Goal: Task Accomplishment & Management: Complete application form

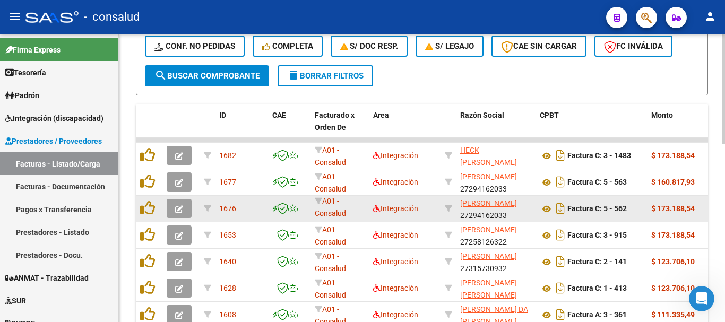
scroll to position [306, 0]
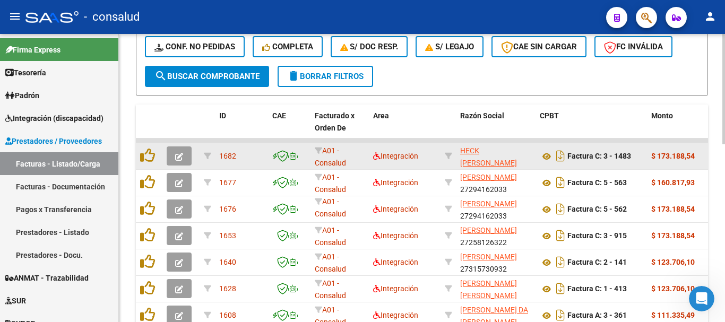
click at [178, 150] on button "button" at bounding box center [179, 155] width 25 height 19
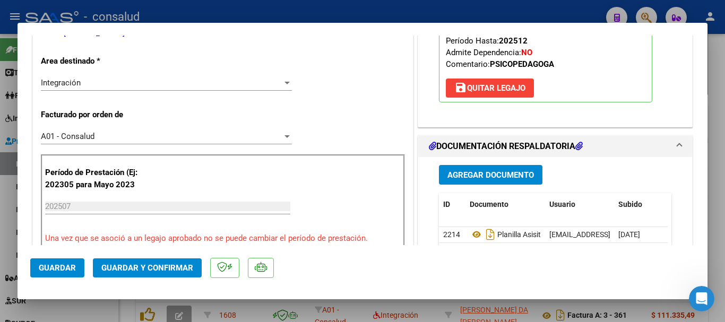
scroll to position [0, 0]
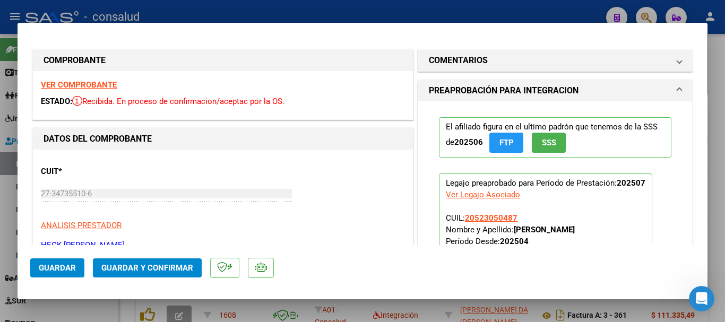
click at [64, 80] on div "VER COMPROBANTE ESTADO: Recibida. En proceso de confirmacion/aceptac por la OS." at bounding box center [223, 95] width 380 height 48
click at [66, 80] on div "VER COMPROBANTE ESTADO: Recibida. En proceso de confirmacion/aceptac por la OS." at bounding box center [223, 95] width 380 height 48
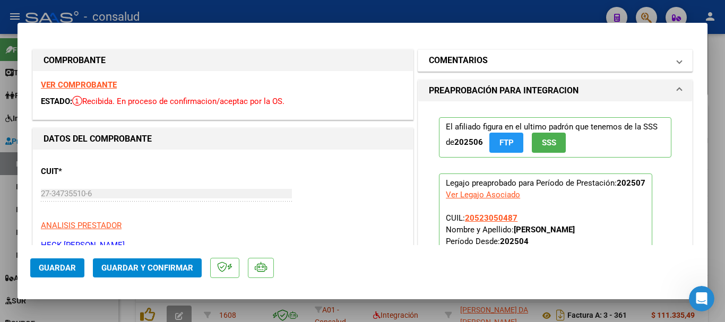
click at [492, 63] on mat-panel-title "COMENTARIOS" at bounding box center [549, 60] width 240 height 13
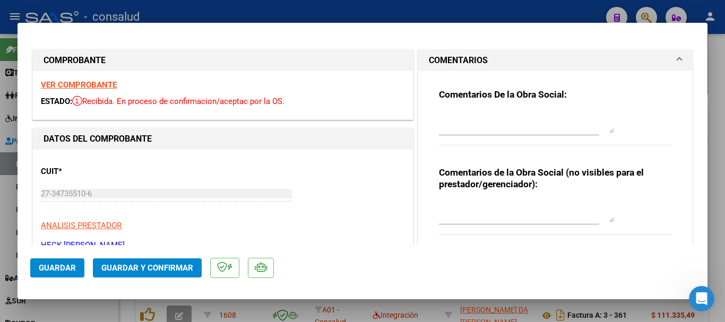
click at [492, 63] on mat-panel-title "COMENTARIOS" at bounding box center [549, 60] width 240 height 13
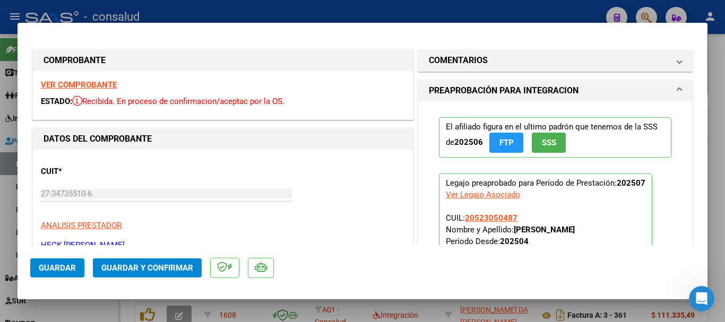
click at [69, 86] on strong "VER COMPROBANTE" at bounding box center [79, 85] width 76 height 10
type input "$ 0,00"
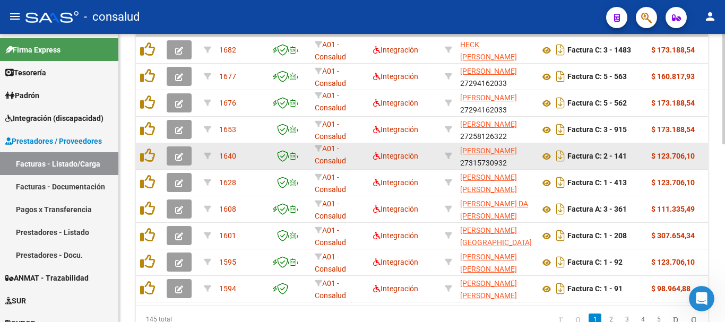
scroll to position [306, 0]
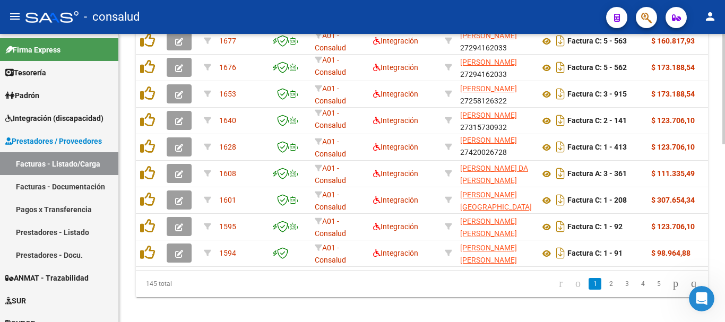
scroll to position [465, 0]
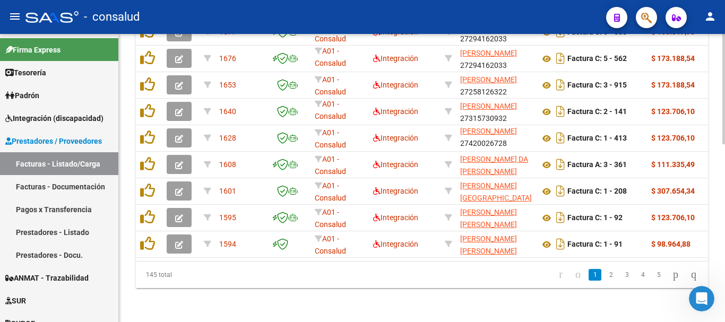
click at [724, 240] on div at bounding box center [723, 267] width 3 height 110
click at [672, 281] on icon "go to next page" at bounding box center [675, 274] width 8 height 13
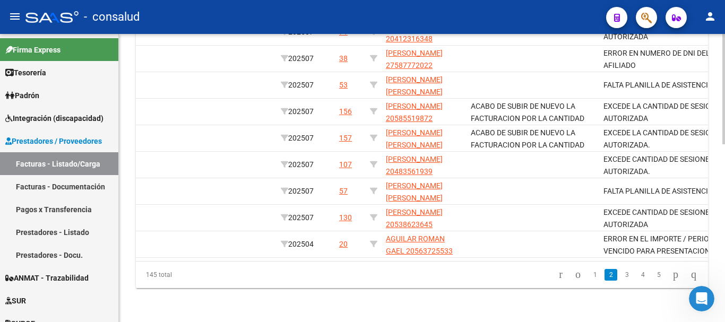
scroll to position [0, 1460]
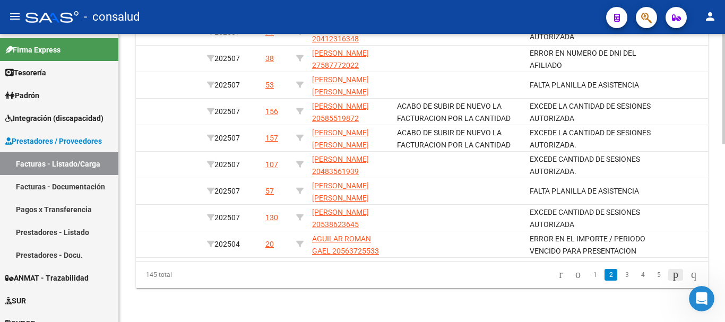
click at [671, 273] on icon "go to next page" at bounding box center [675, 274] width 8 height 13
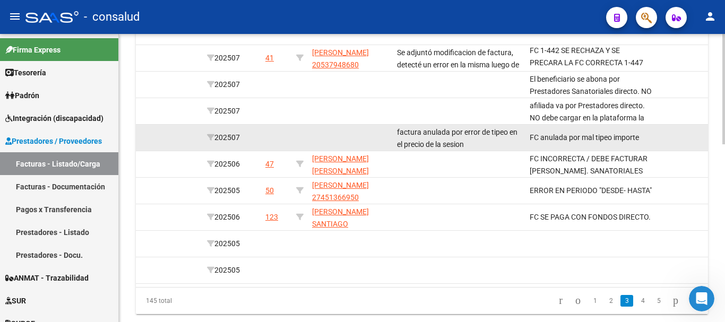
scroll to position [465, 0]
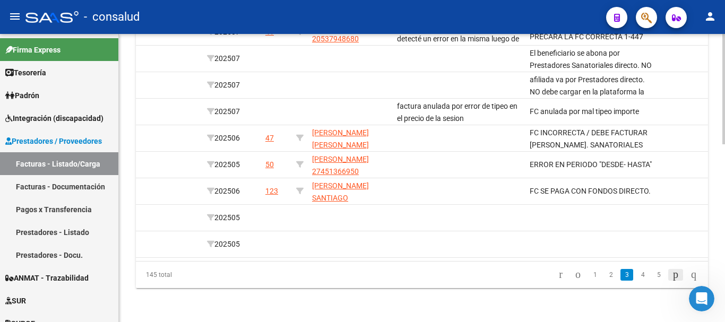
click at [671, 274] on icon "go to next page" at bounding box center [675, 274] width 8 height 13
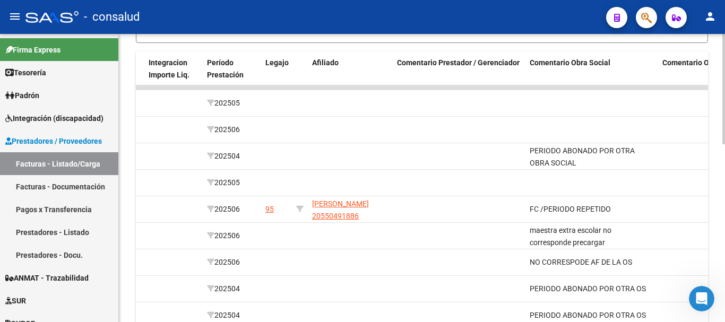
scroll to position [306, 0]
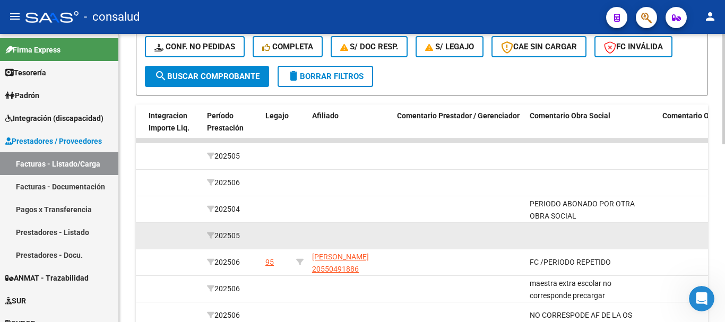
click at [628, 240] on datatable-body-cell at bounding box center [591, 236] width 133 height 26
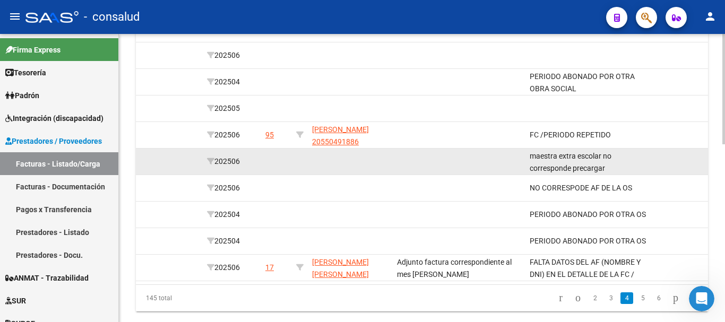
scroll to position [465, 0]
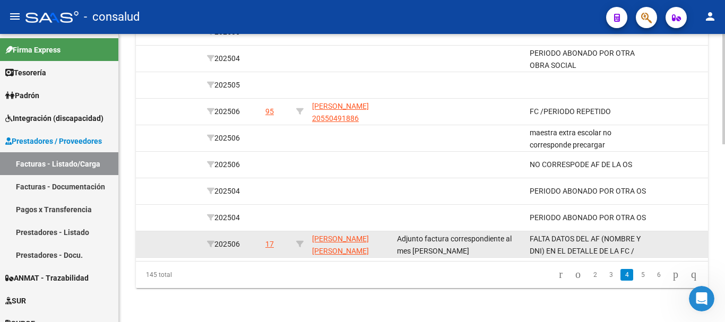
drag, startPoint x: 472, startPoint y: 261, endPoint x: 161, endPoint y: 234, distance: 311.5
click at [161, 234] on div "ID CAE Facturado x Orden De Area Razón Social CPBT Monto Fecha Cpbt Días desde …" at bounding box center [422, 121] width 572 height 334
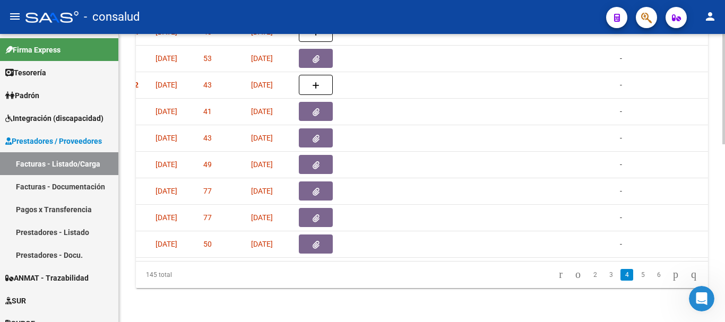
scroll to position [0, 0]
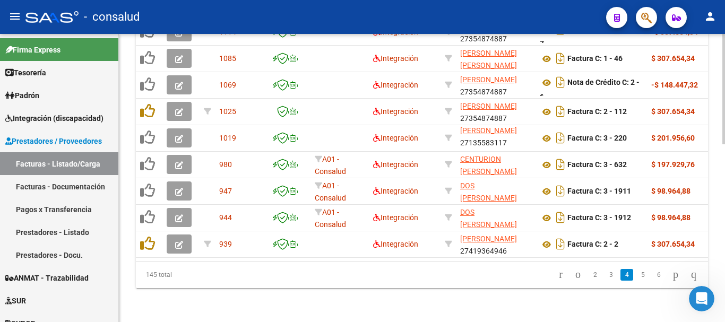
click at [205, 275] on div "145 total" at bounding box center [192, 275] width 112 height 27
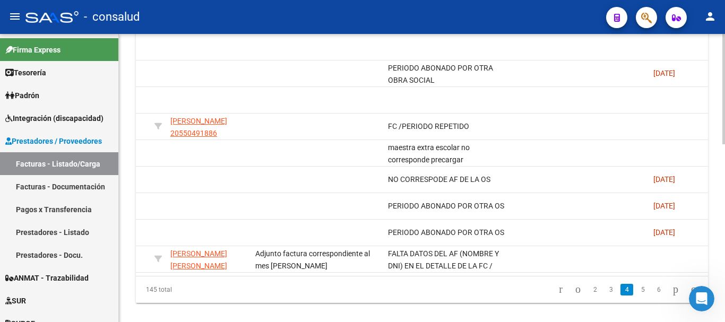
scroll to position [465, 0]
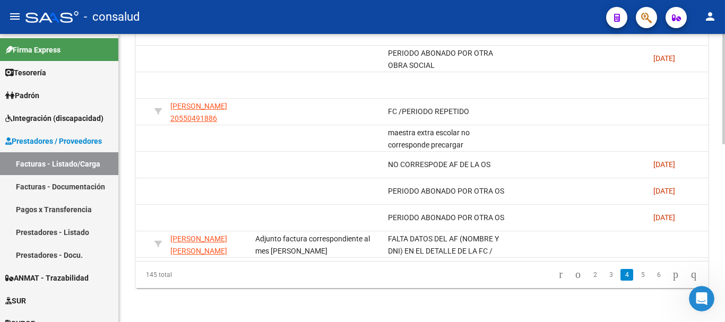
click at [671, 276] on icon "go to next page" at bounding box center [675, 274] width 8 height 13
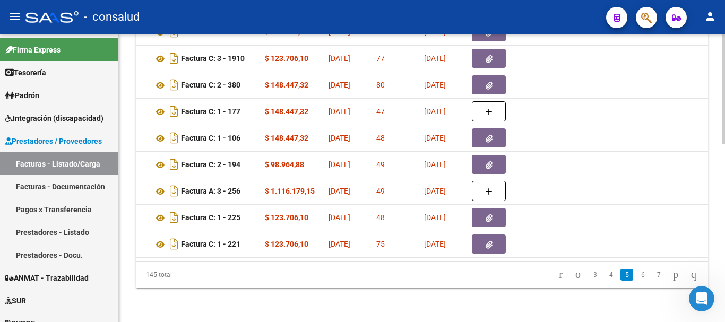
scroll to position [0, 5]
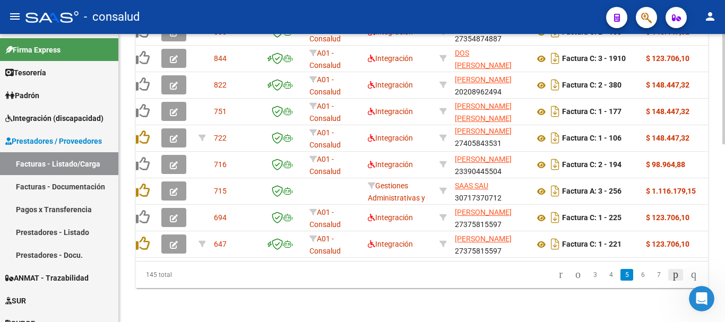
click at [671, 275] on icon "go to next page" at bounding box center [675, 274] width 8 height 13
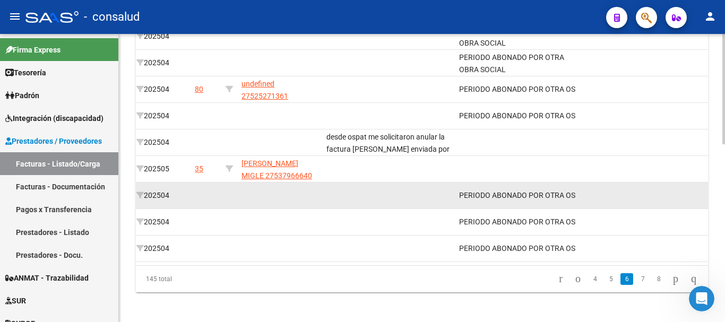
scroll to position [465, 0]
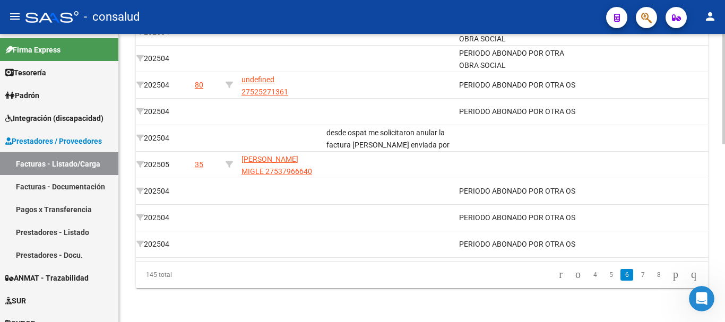
drag, startPoint x: 176, startPoint y: 232, endPoint x: 359, endPoint y: 284, distance: 190.3
click at [352, 283] on datatable-pager "4 5 6 7 8" at bounding box center [478, 275] width 449 height 18
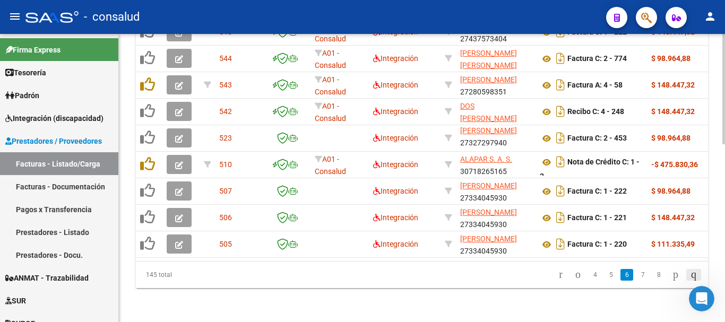
click at [690, 275] on icon "go to last page" at bounding box center [693, 274] width 8 height 13
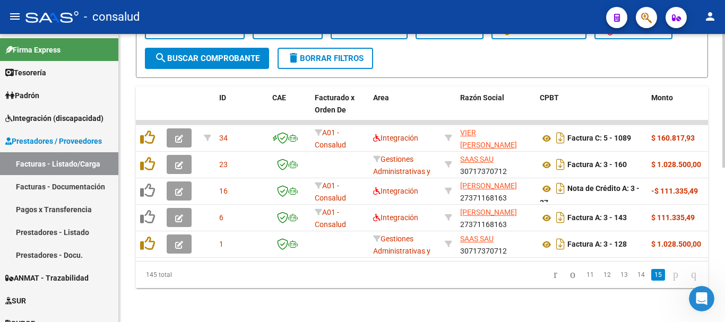
scroll to position [333, 0]
click at [552, 277] on icon "go to first page" at bounding box center [555, 274] width 7 height 13
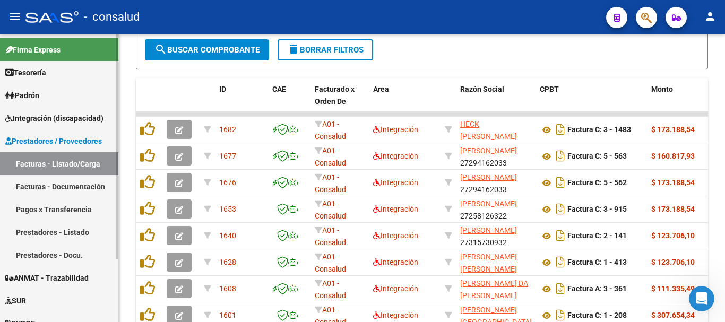
click at [48, 141] on span "Prestadores / Proveedores" at bounding box center [53, 141] width 97 height 12
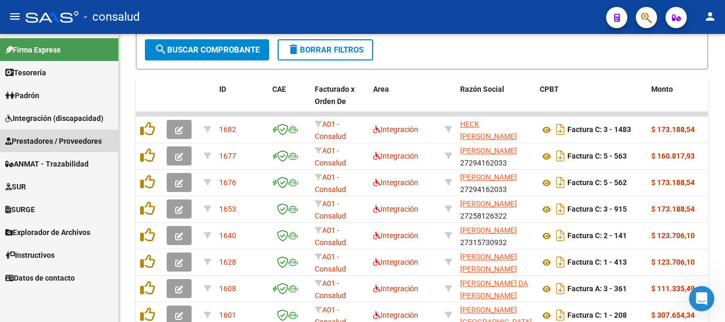
click at [48, 141] on span "Prestadores / Proveedores" at bounding box center [53, 141] width 97 height 12
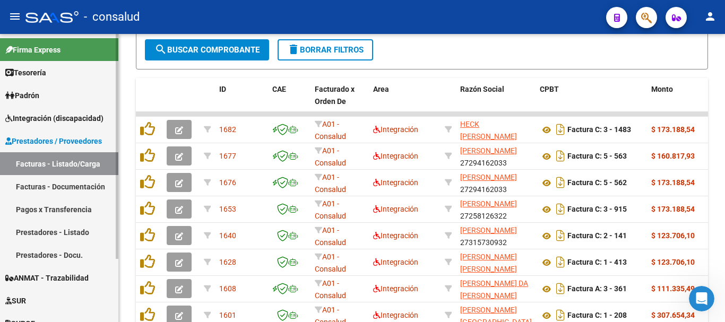
click at [50, 159] on link "Facturas - Listado/Carga" at bounding box center [59, 163] width 118 height 23
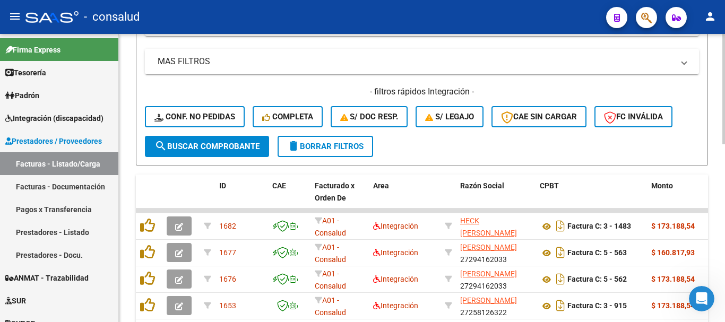
scroll to position [227, 0]
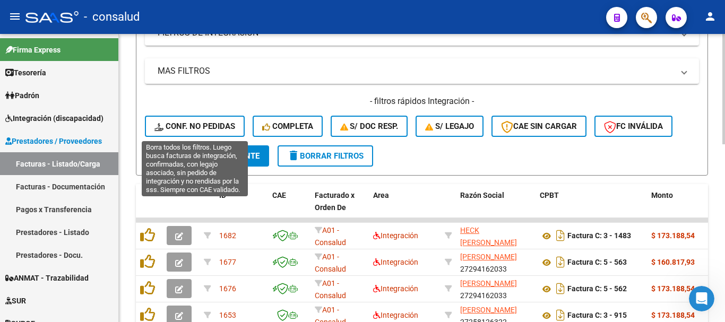
click at [196, 128] on span "Conf. no pedidas" at bounding box center [194, 126] width 81 height 10
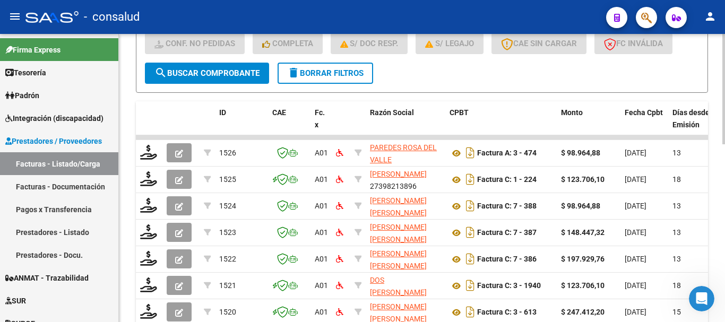
scroll to position [333, 0]
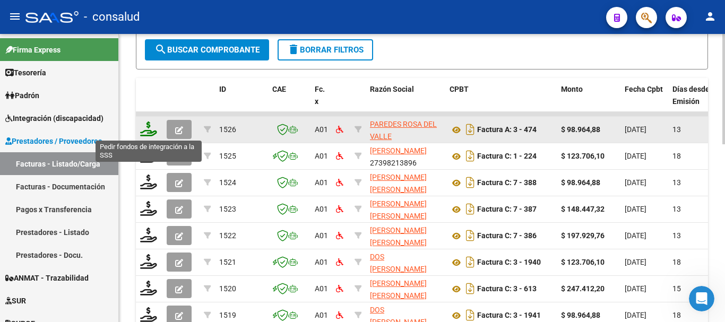
click at [145, 126] on icon at bounding box center [148, 128] width 17 height 15
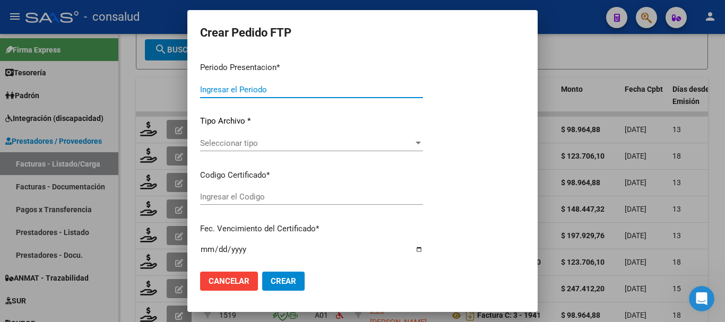
type input "202507"
type input "$ 98.964,88"
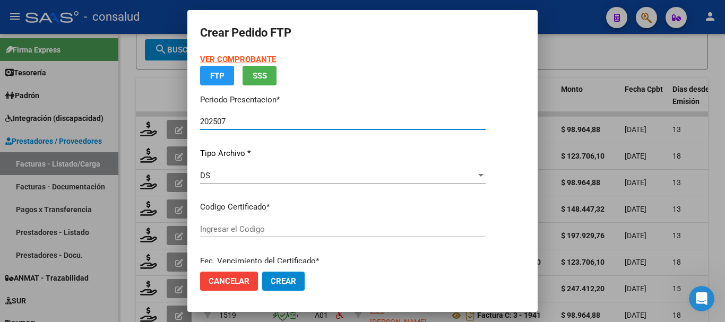
type input "0200056369472-20230811-20300811"
type input "[DATE]"
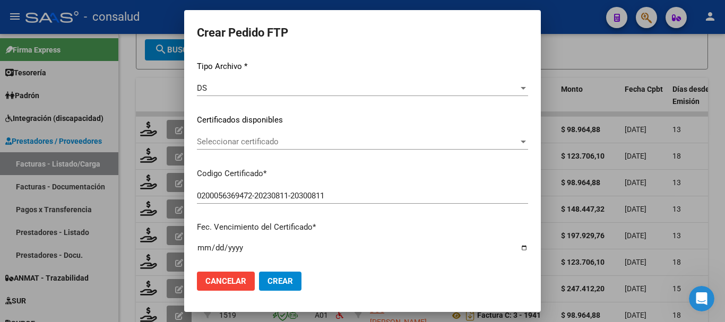
scroll to position [159, 0]
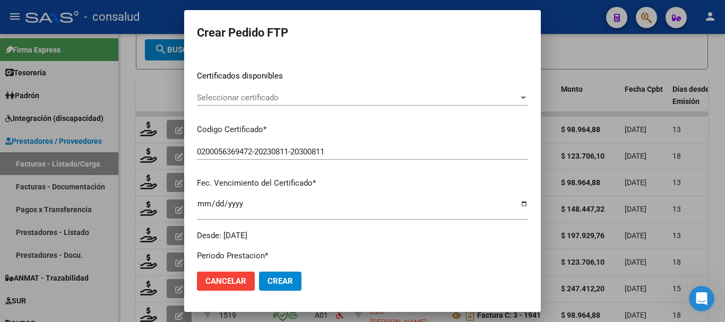
click at [250, 92] on div "Seleccionar certificado Seleccionar certificado" at bounding box center [362, 98] width 331 height 16
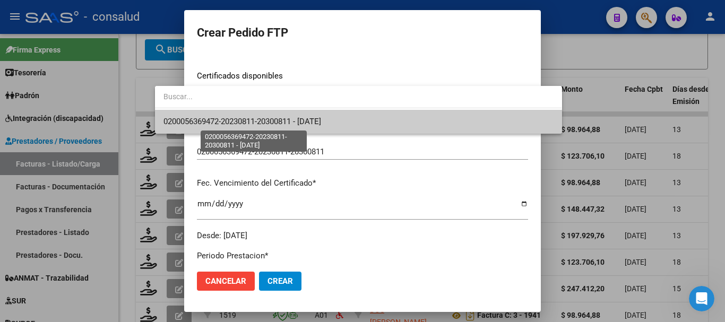
click at [273, 122] on span "0200056369472-20230811-20300811 - [DATE]" at bounding box center [242, 122] width 158 height 10
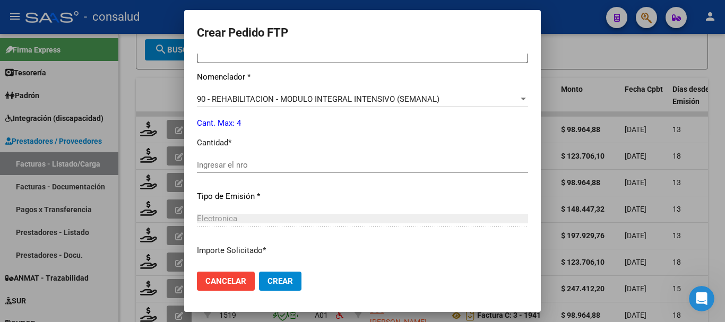
scroll to position [424, 0]
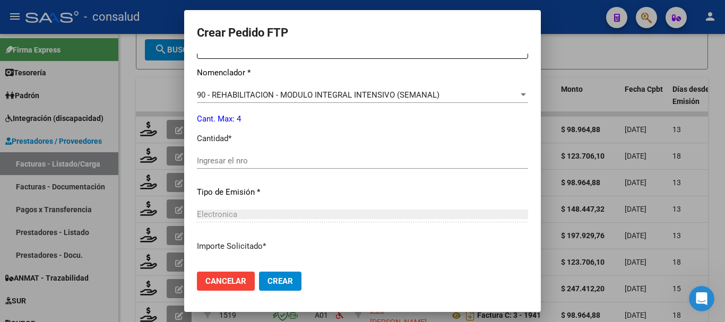
click at [224, 162] on input "Ingresar el nro" at bounding box center [362, 161] width 331 height 10
type input "4"
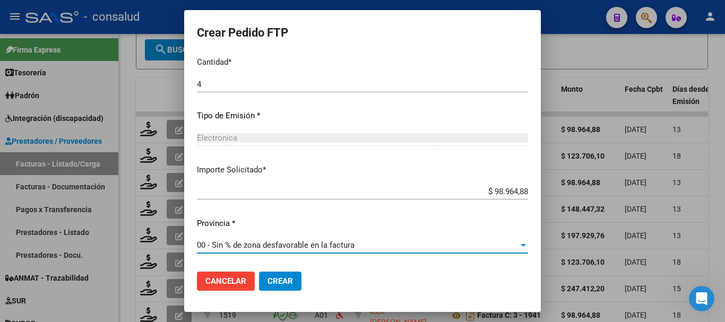
click at [254, 294] on mat-dialog-actions "Cancelar Crear" at bounding box center [362, 281] width 331 height 36
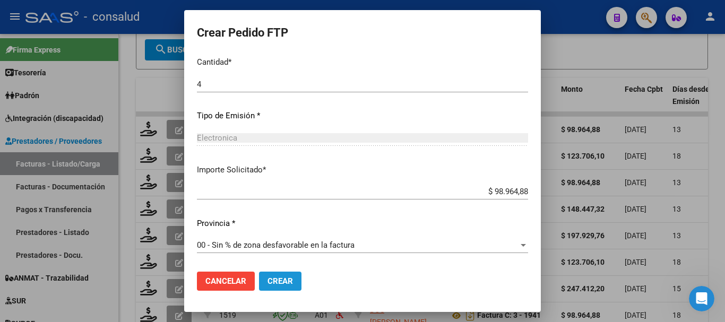
click at [267, 281] on span "Crear" at bounding box center [279, 281] width 25 height 10
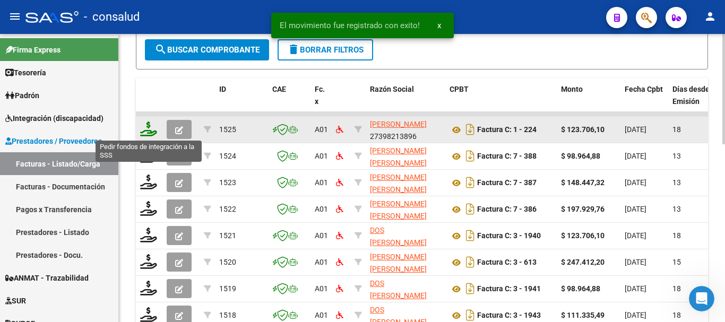
click at [149, 128] on icon at bounding box center [148, 128] width 17 height 15
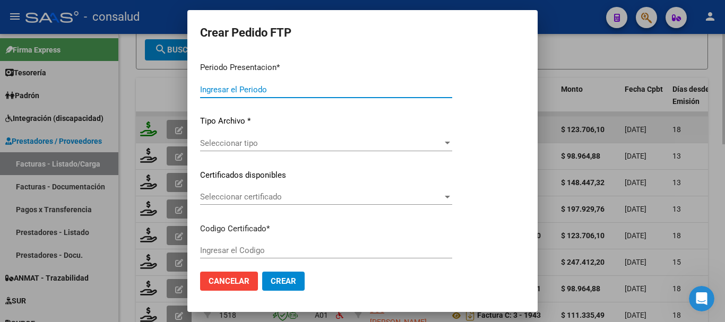
type input "202507"
type input "$ 123.706,10"
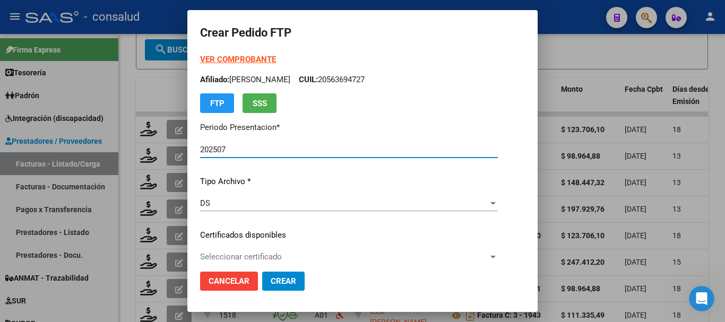
type input "0200049659110-20210316-20310316"
type input "[DATE]"
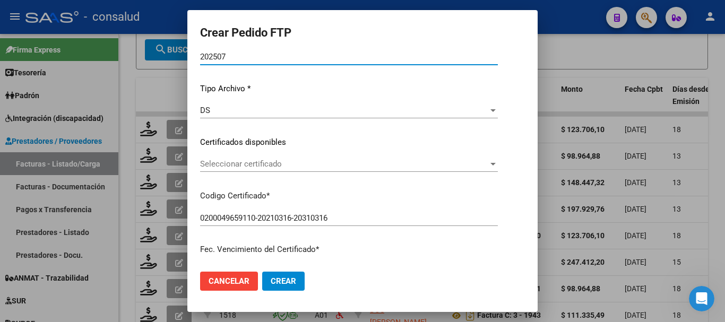
scroll to position [106, 0]
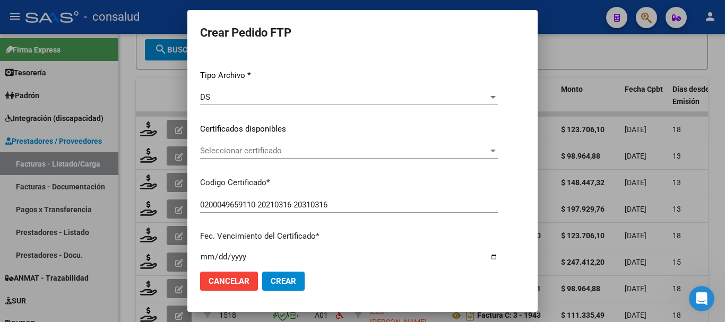
click at [315, 151] on span "Seleccionar certificado" at bounding box center [344, 151] width 288 height 10
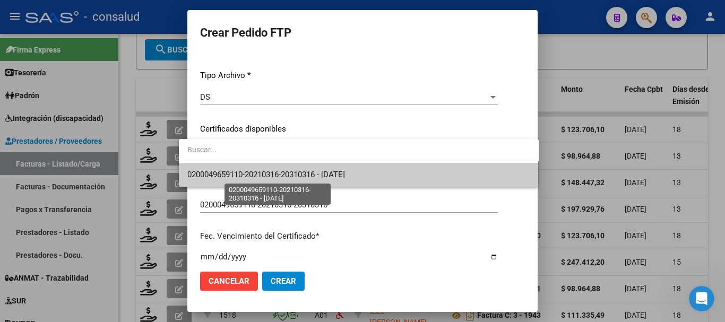
click at [319, 176] on span "0200049659110-20210316-20310316 - [DATE]" at bounding box center [266, 175] width 158 height 10
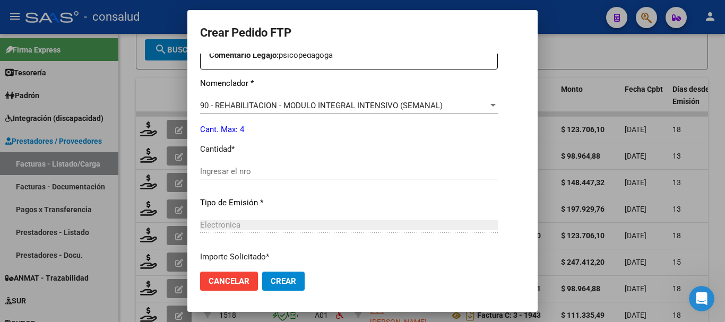
scroll to position [424, 0]
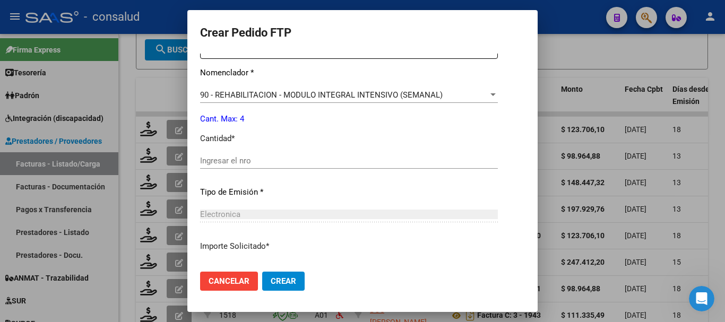
click at [218, 162] on input "Ingresar el nro" at bounding box center [349, 161] width 298 height 10
type input "4"
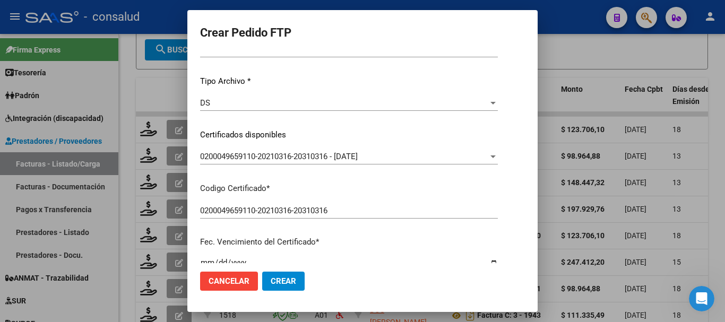
scroll to position [0, 0]
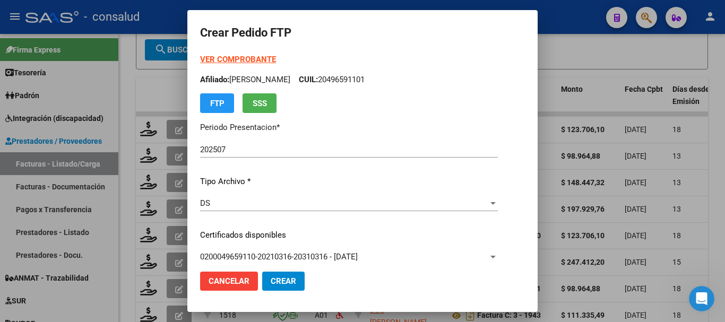
click at [227, 54] on div "VER COMPROBANTE ARCA Padrón Afiliado: [PERSON_NAME]: 20496591101 FTP SSS" at bounding box center [349, 83] width 298 height 59
click at [229, 58] on strong "VER COMPROBANTE" at bounding box center [238, 60] width 76 height 10
click at [208, 283] on span "Cancelar" at bounding box center [228, 281] width 41 height 10
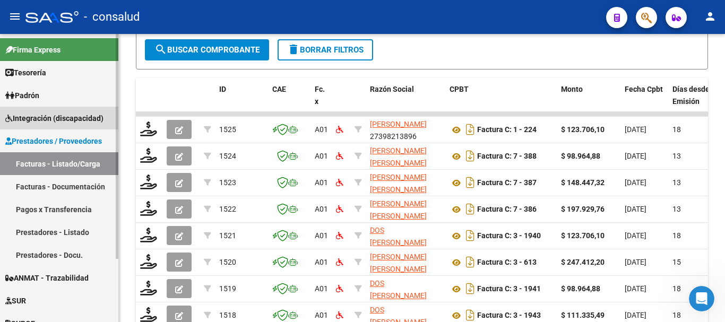
click at [42, 118] on span "Integración (discapacidad)" at bounding box center [54, 118] width 98 height 12
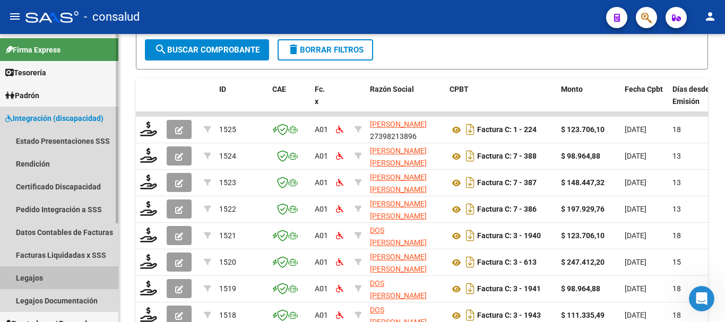
click at [30, 279] on link "Legajos" at bounding box center [59, 277] width 118 height 23
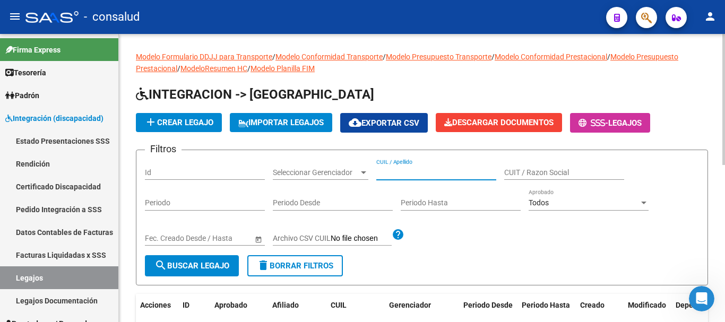
click at [465, 172] on input "CUIL / Apellido" at bounding box center [436, 172] width 120 height 9
click at [393, 175] on input "VAZLQUEZ" at bounding box center [436, 172] width 120 height 9
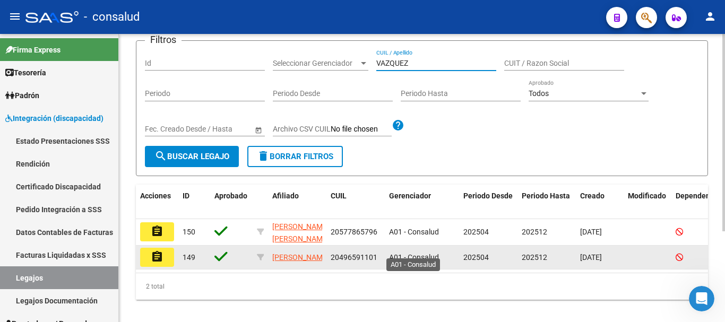
scroll to position [133, 0]
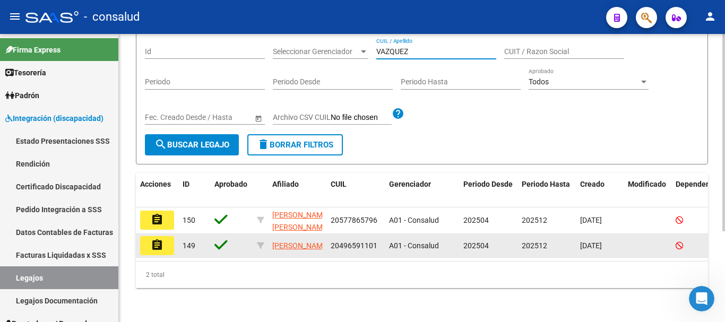
type input "VAZQUEZ"
click at [156, 239] on mat-icon "assignment" at bounding box center [157, 245] width 13 height 13
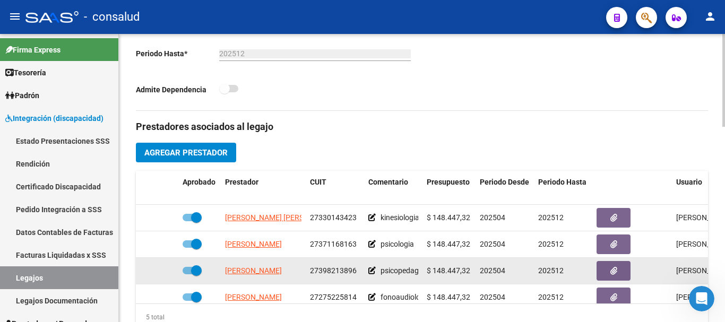
scroll to position [371, 0]
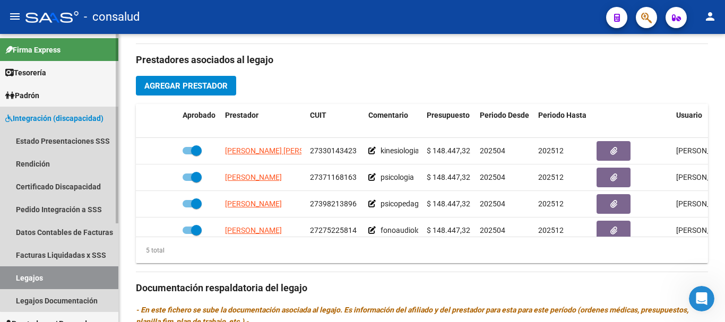
click at [63, 114] on span "Integración (discapacidad)" at bounding box center [54, 118] width 98 height 12
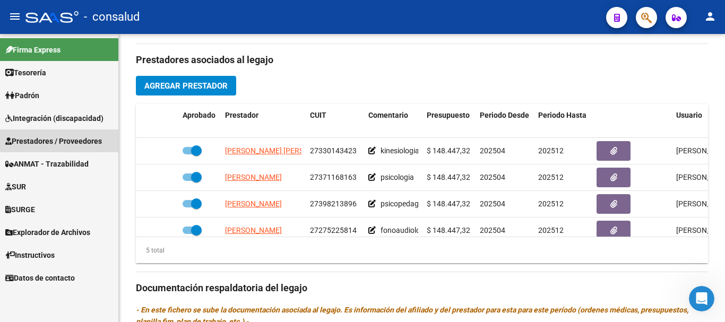
click at [74, 134] on link "Prestadores / Proveedores" at bounding box center [59, 140] width 118 height 23
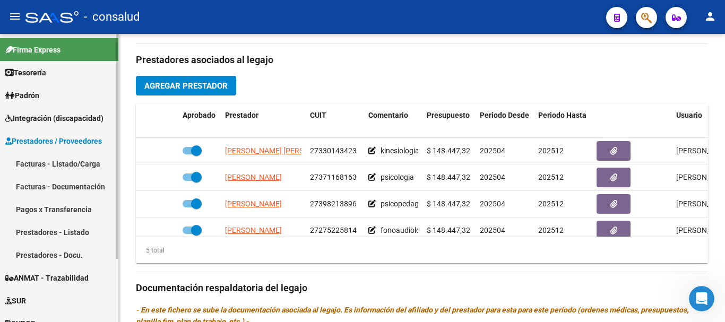
click at [69, 155] on link "Facturas - Listado/Carga" at bounding box center [59, 163] width 118 height 23
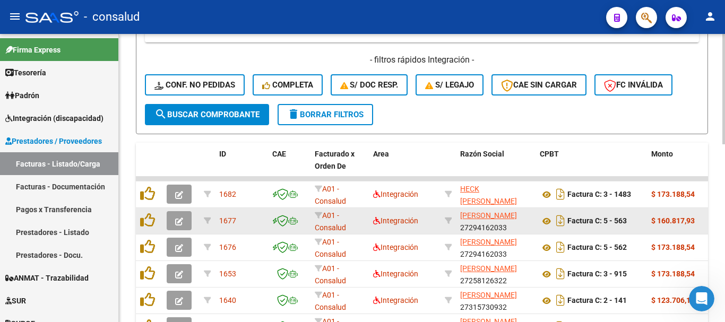
scroll to position [212, 0]
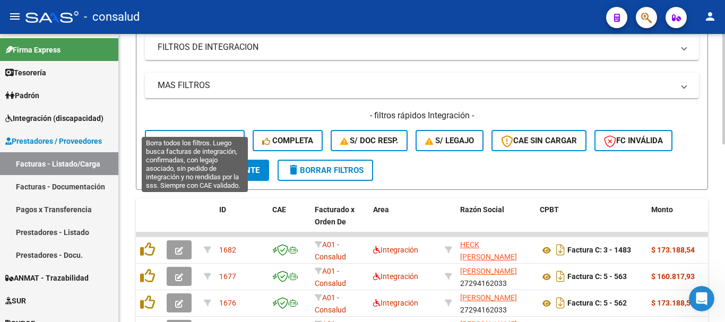
click at [197, 141] on span "Conf. no pedidas" at bounding box center [194, 141] width 81 height 10
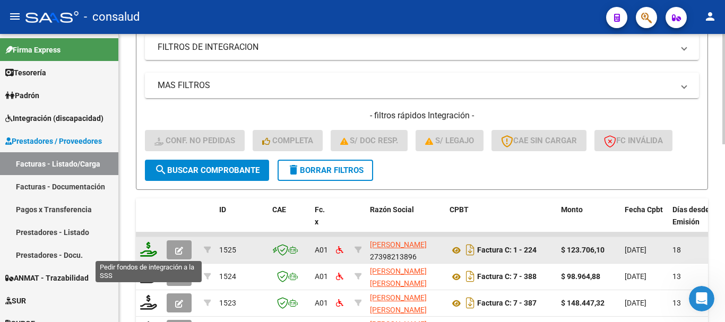
click at [142, 246] on icon at bounding box center [148, 249] width 17 height 15
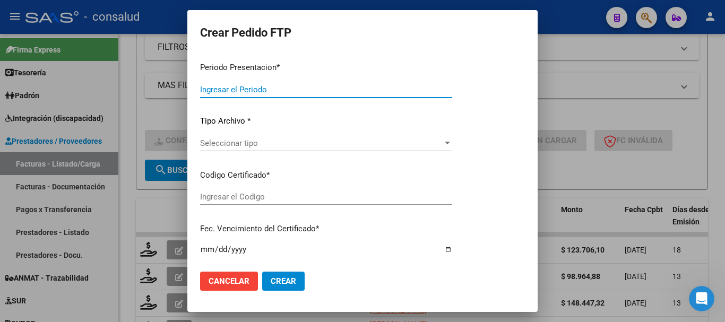
type input "202507"
type input "$ 123.706,10"
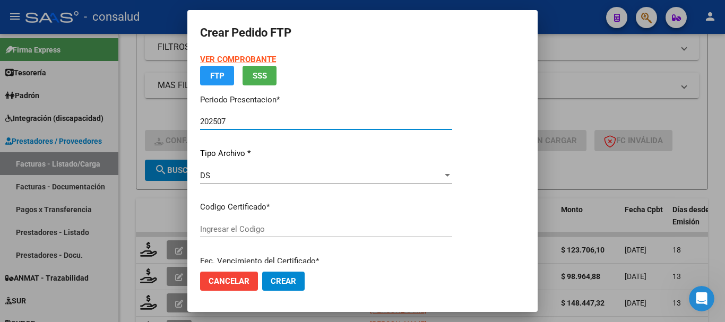
type input "0200049659110-20210316-20310316"
type input "[DATE]"
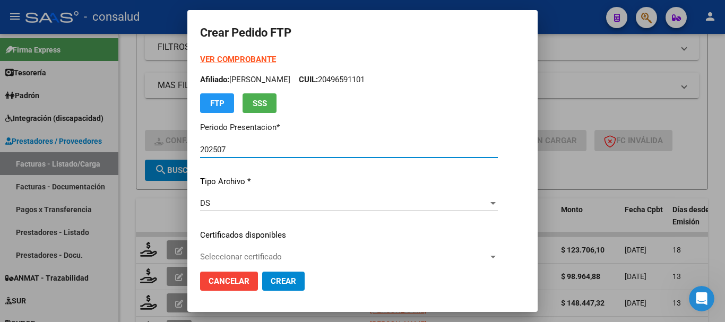
scroll to position [53, 0]
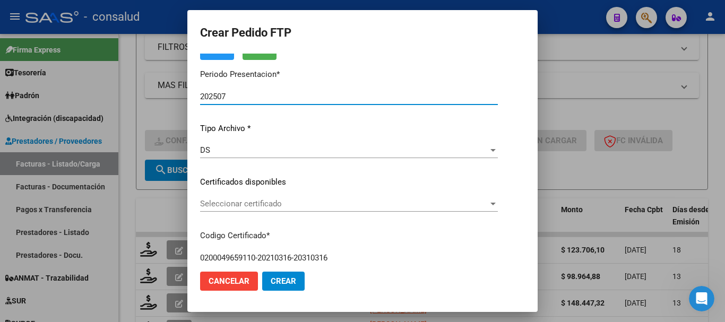
click at [232, 203] on span "Seleccionar certificado" at bounding box center [344, 204] width 288 height 10
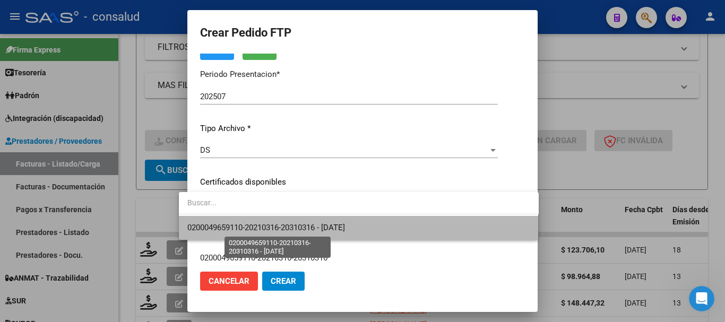
click at [237, 224] on span "0200049659110-20210316-20310316 - [DATE]" at bounding box center [266, 228] width 158 height 10
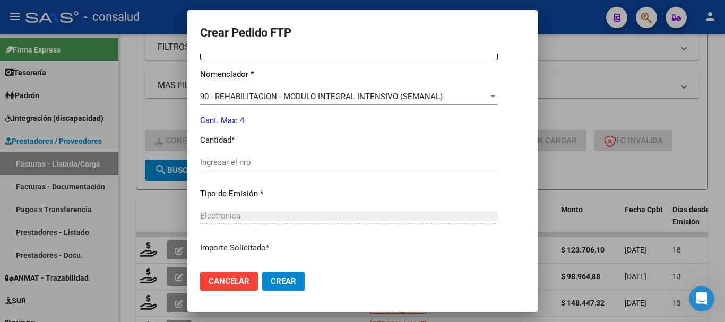
scroll to position [424, 0]
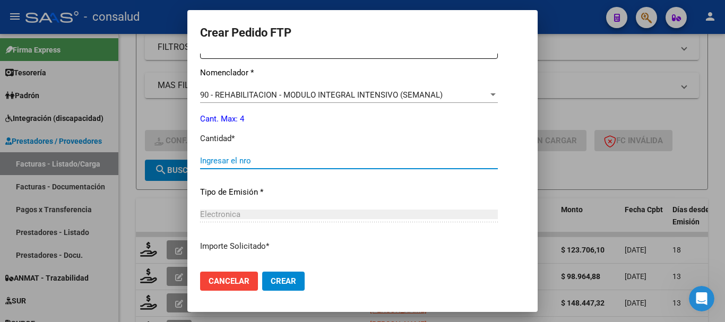
click at [271, 161] on input "Ingresar el nro" at bounding box center [349, 161] width 298 height 10
type input "4"
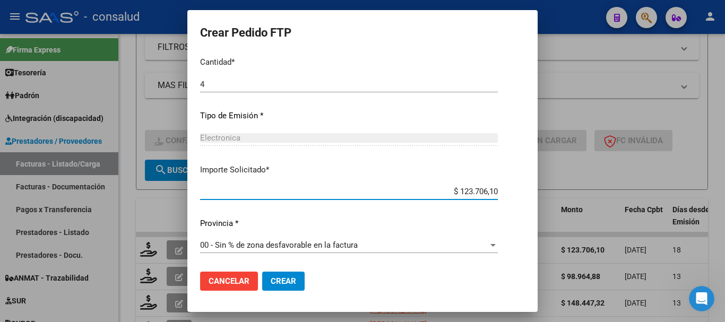
click at [279, 284] on span "Crear" at bounding box center [283, 281] width 25 height 10
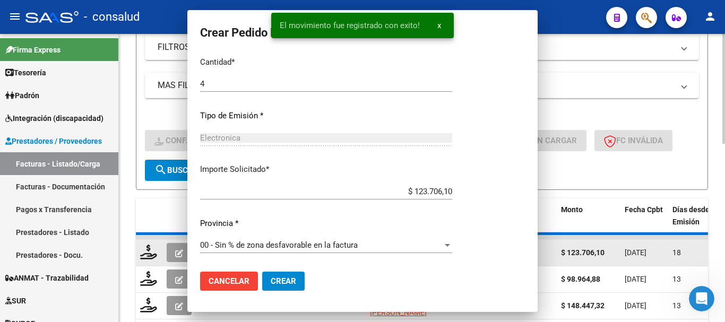
scroll to position [0, 0]
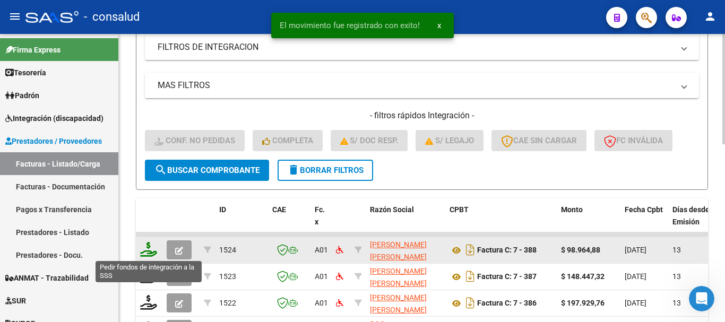
click at [147, 249] on icon at bounding box center [148, 249] width 17 height 15
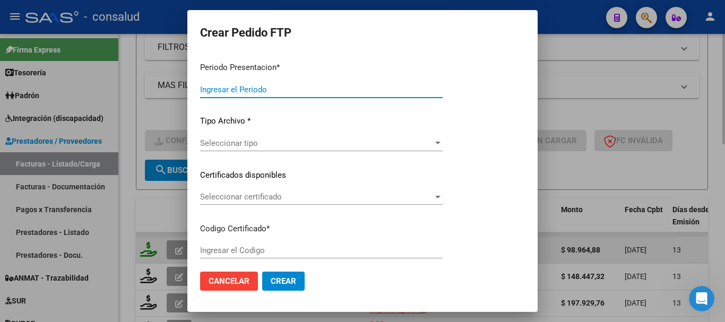
type input "202507"
type input "$ 98.964,88"
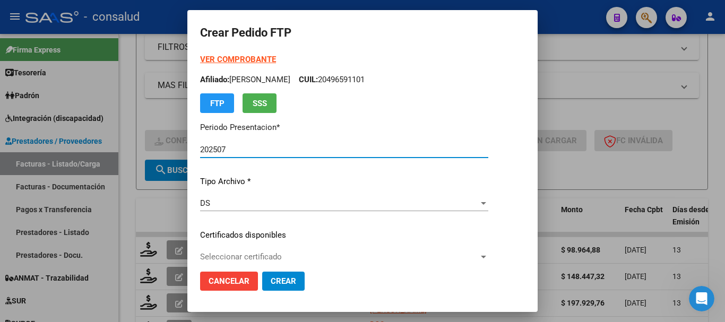
type input "0200057373290-20250320-20300320"
type input "[DATE]"
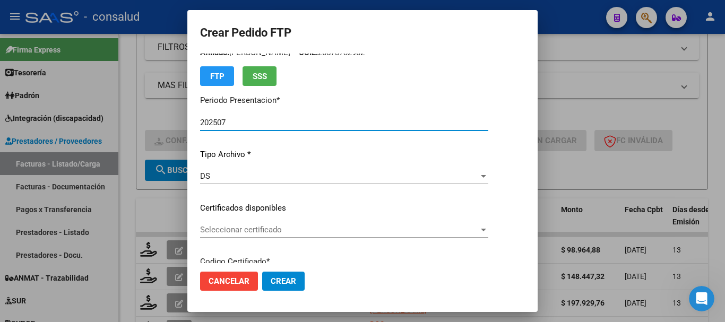
scroll to position [106, 0]
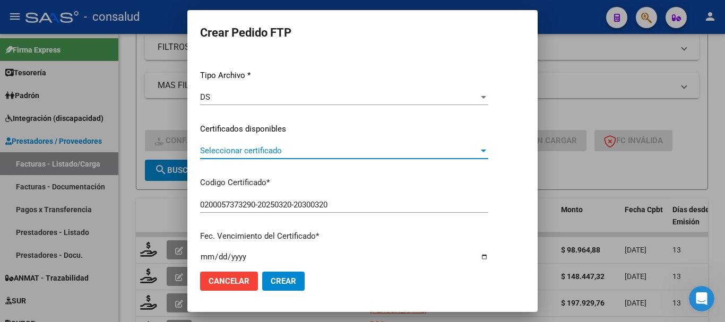
click at [289, 150] on span "Seleccionar certificado" at bounding box center [339, 151] width 279 height 10
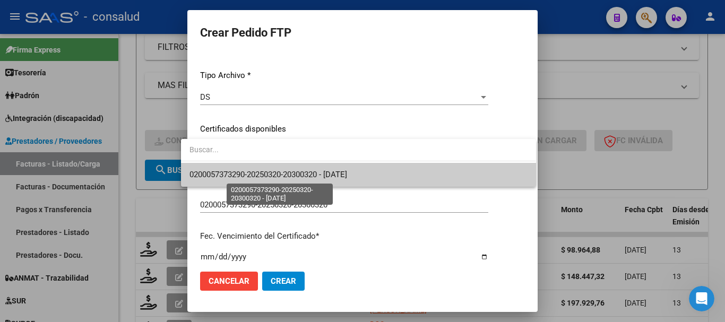
click at [301, 178] on span "0200057373290-20250320-20300320 - [DATE]" at bounding box center [268, 175] width 158 height 10
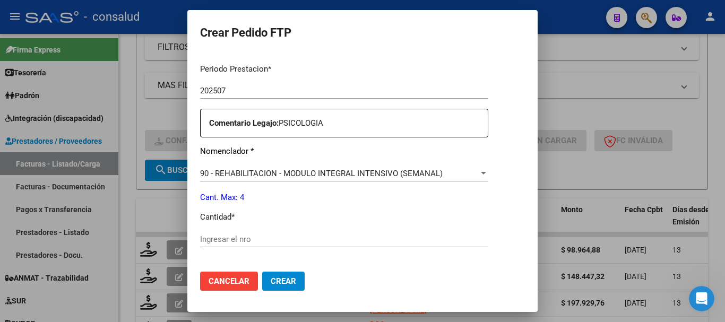
scroll to position [424, 0]
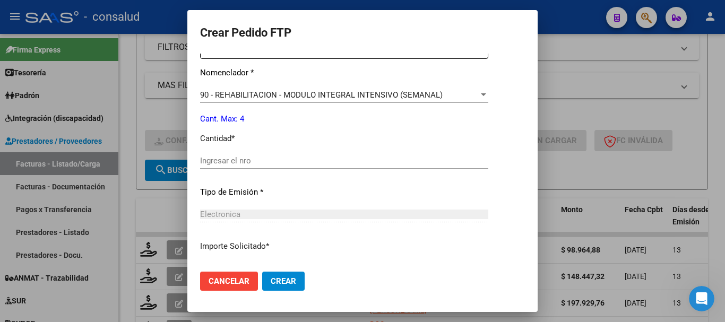
drag, startPoint x: 227, startPoint y: 153, endPoint x: 229, endPoint y: 159, distance: 5.5
click at [229, 153] on div "Ingresar el nro" at bounding box center [344, 161] width 288 height 16
click at [229, 159] on input "Ingresar el nro" at bounding box center [344, 161] width 288 height 10
type input "4"
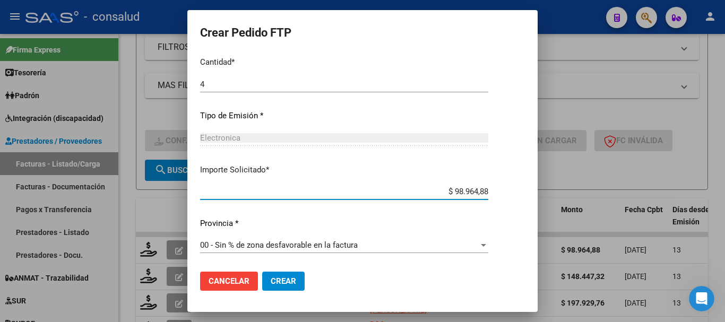
click at [283, 284] on span "Crear" at bounding box center [283, 281] width 25 height 10
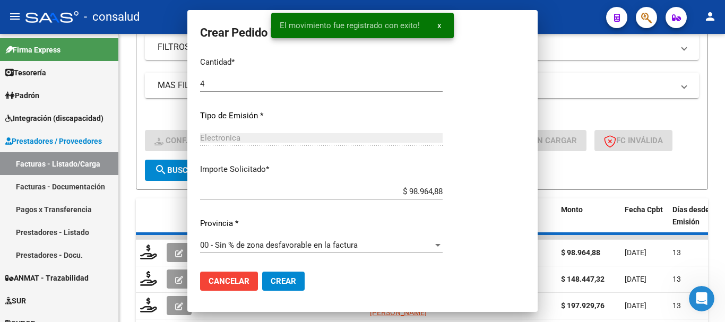
scroll to position [441, 0]
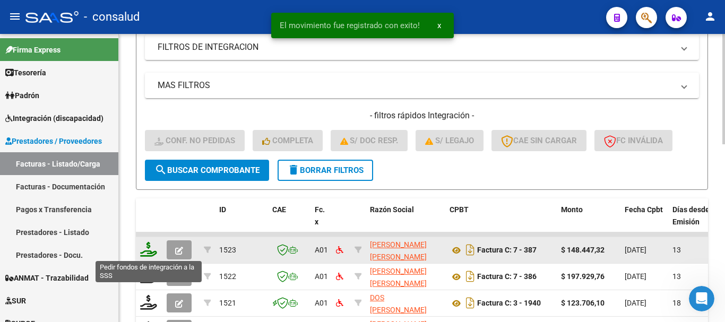
click at [154, 253] on icon at bounding box center [148, 249] width 17 height 15
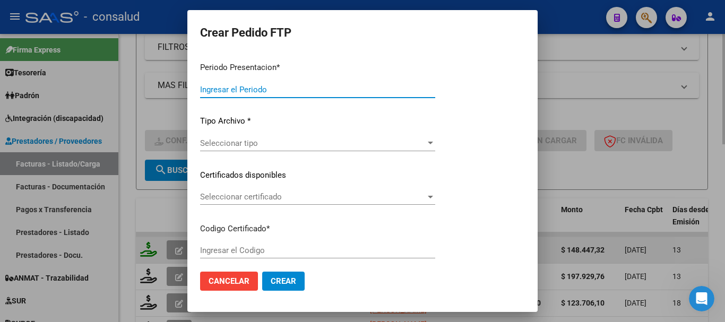
type input "202507"
type input "$ 148.447,32"
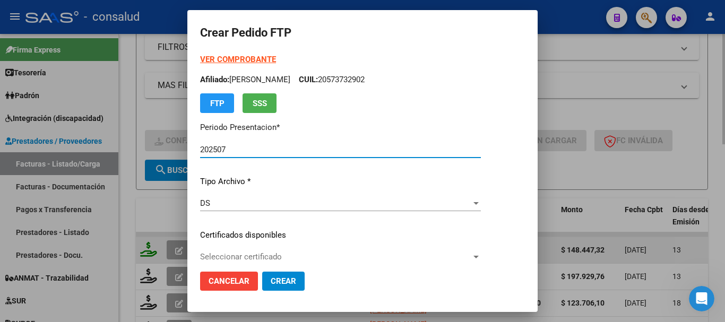
type input "0200056957335-20230522-20280522"
type input "[DATE]"
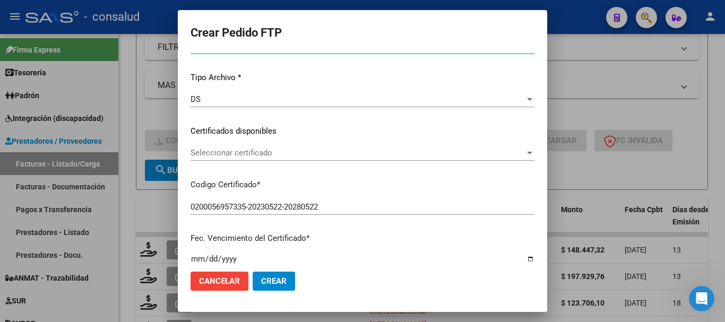
scroll to position [106, 0]
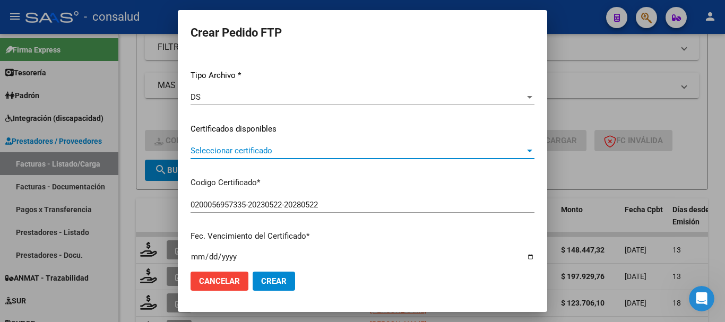
click at [290, 155] on span "Seleccionar certificado" at bounding box center [357, 151] width 334 height 10
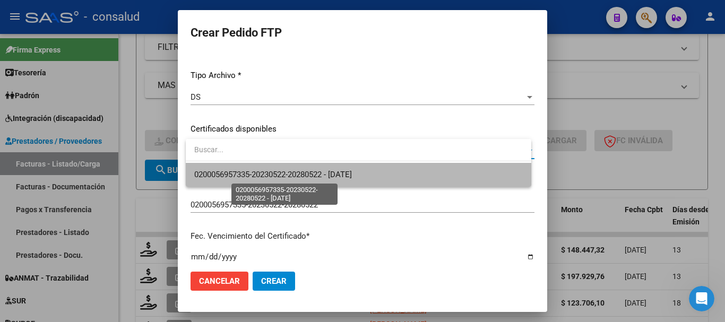
click at [289, 177] on span "0200056957335-20230522-20280522 - [DATE]" at bounding box center [273, 175] width 158 height 10
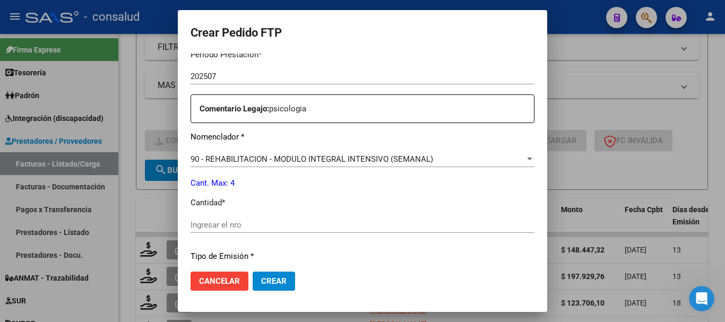
scroll to position [371, 0]
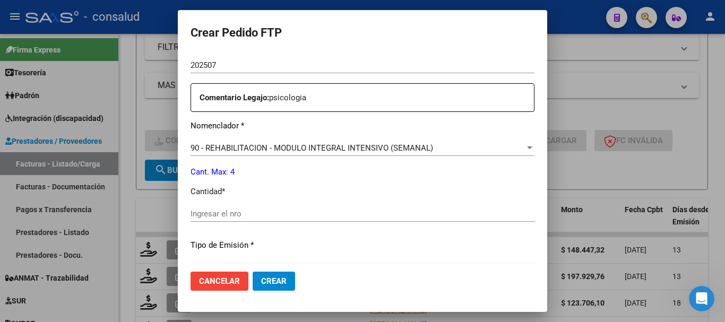
click at [258, 213] on input "Ingresar el nro" at bounding box center [362, 214] width 344 height 10
type input "4"
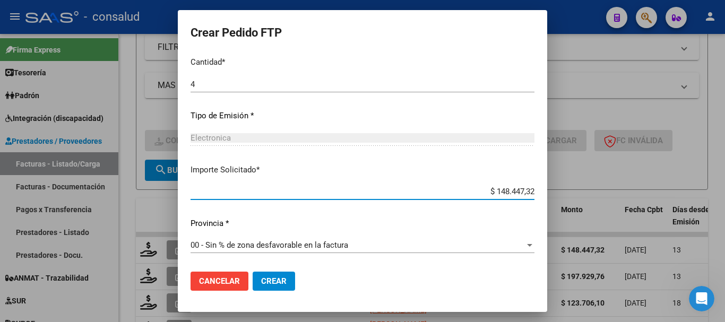
click at [269, 284] on span "Crear" at bounding box center [273, 281] width 25 height 10
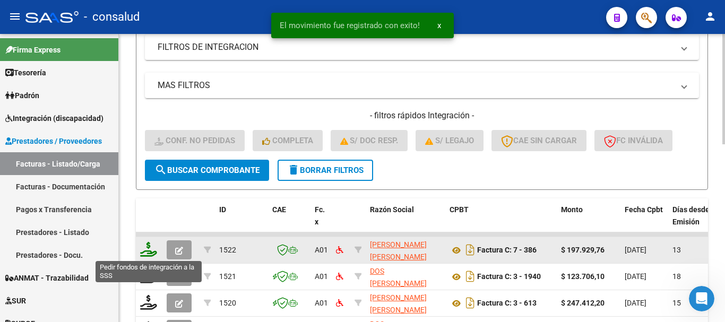
click at [149, 250] on icon at bounding box center [148, 249] width 17 height 15
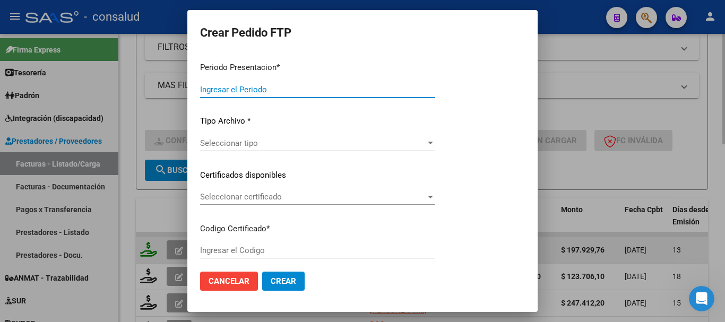
type input "202507"
type input "$ 197.929,76"
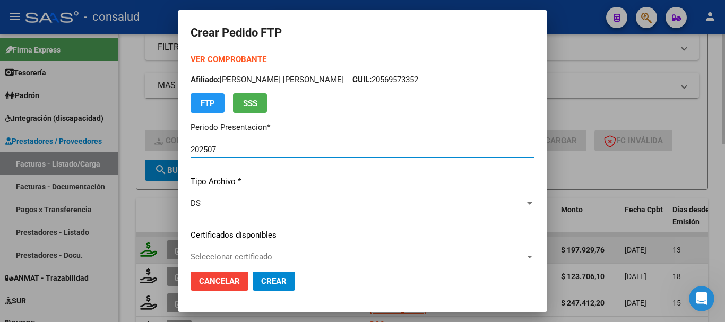
type input "0100057486733-20240919-20290919"
type input "[DATE]"
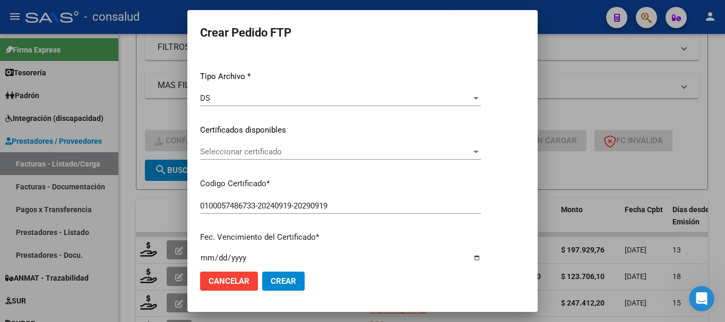
scroll to position [106, 0]
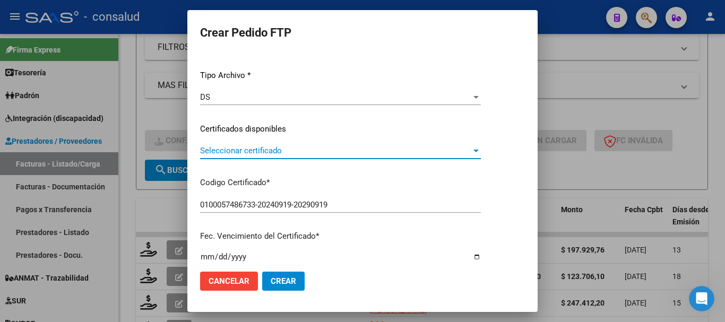
click at [309, 146] on span "Seleccionar certificado" at bounding box center [335, 151] width 271 height 10
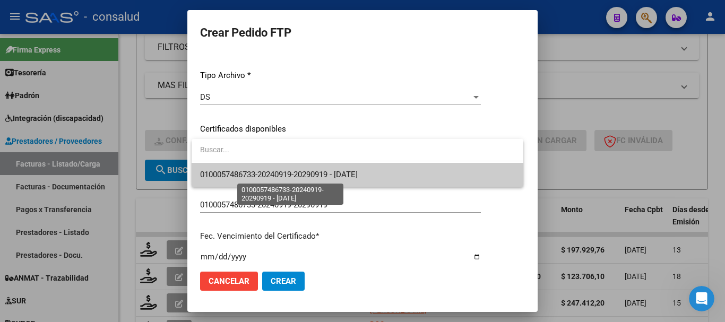
click at [308, 172] on span "0100057486733-20240919-20290919 - [DATE]" at bounding box center [279, 175] width 158 height 10
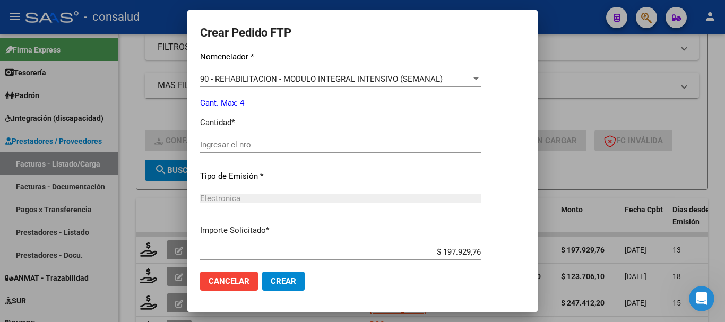
scroll to position [477, 0]
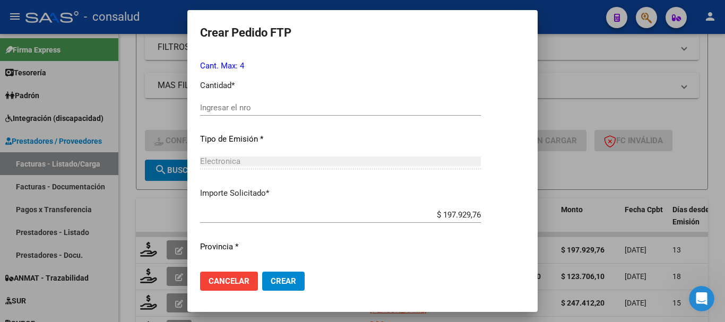
click at [259, 109] on input "Ingresar el nro" at bounding box center [340, 108] width 281 height 10
type input "4"
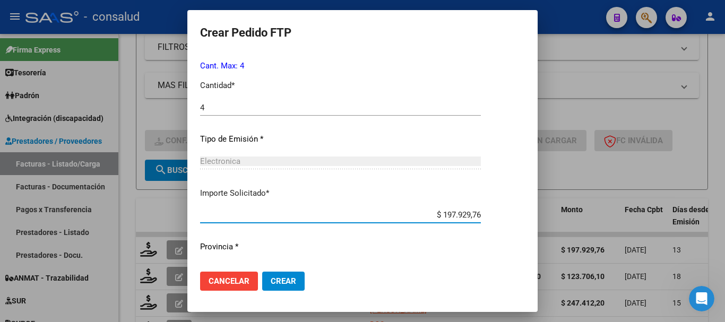
scroll to position [501, 0]
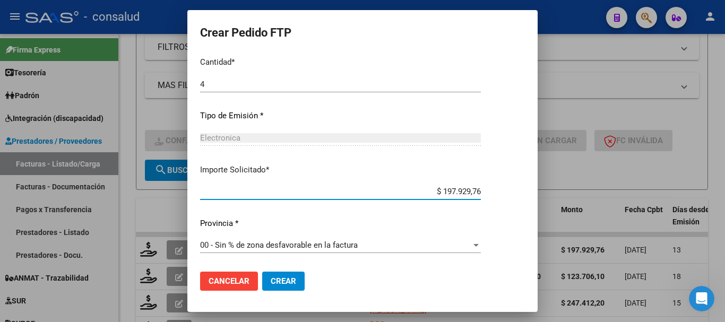
click at [287, 280] on span "Crear" at bounding box center [283, 281] width 25 height 10
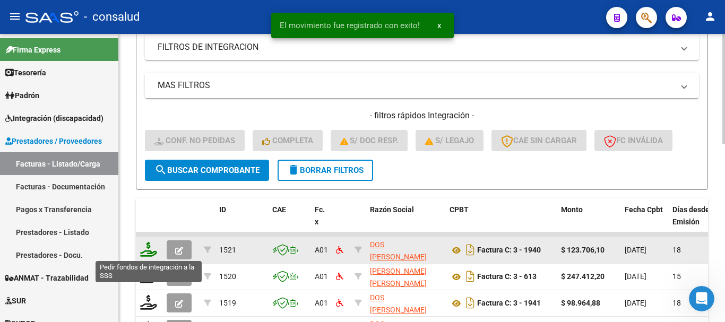
click at [146, 246] on icon at bounding box center [148, 249] width 17 height 15
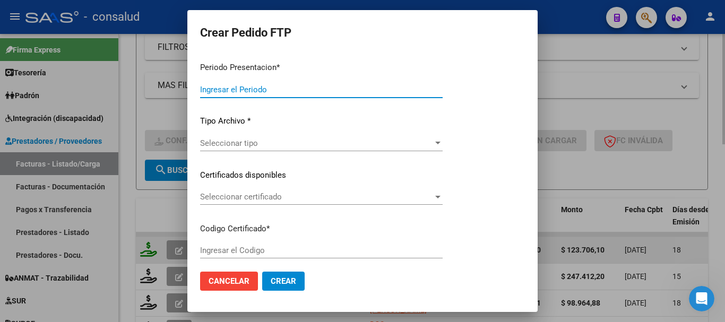
type input "202507"
type input "$ 123.706,10"
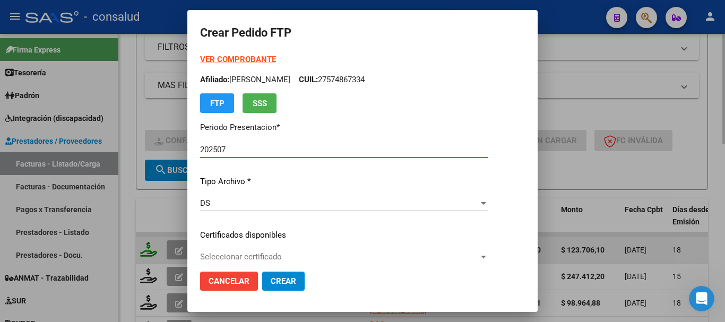
type input "0200049136904-20210806-20310806"
type input "[DATE]"
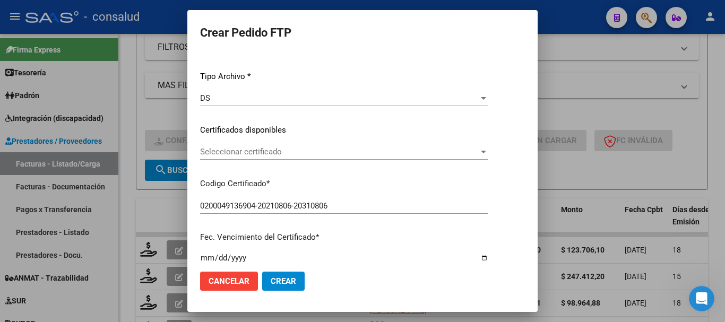
scroll to position [106, 0]
click at [333, 151] on span "Seleccionar certificado" at bounding box center [339, 151] width 279 height 10
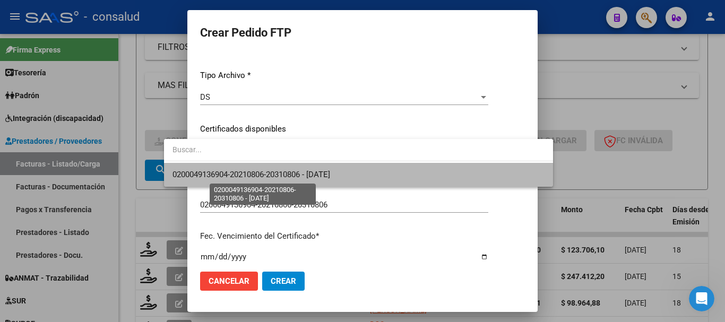
click at [330, 175] on span "0200049136904-20210806-20310806 - [DATE]" at bounding box center [251, 175] width 158 height 10
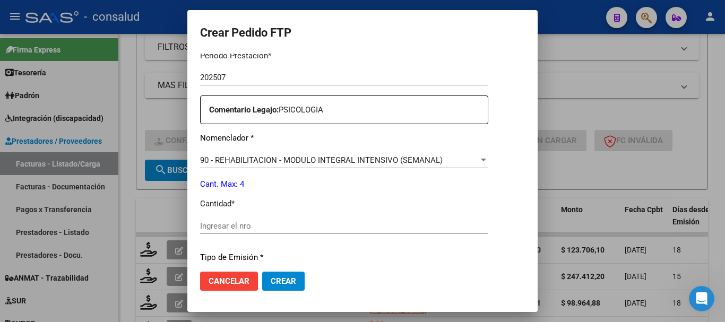
scroll to position [424, 0]
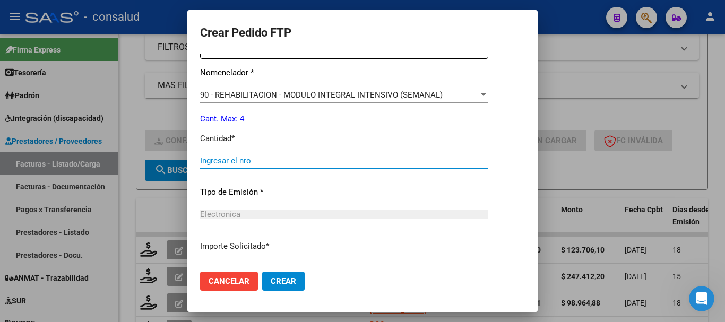
click at [241, 160] on input "Ingresar el nro" at bounding box center [344, 161] width 288 height 10
type input "4"
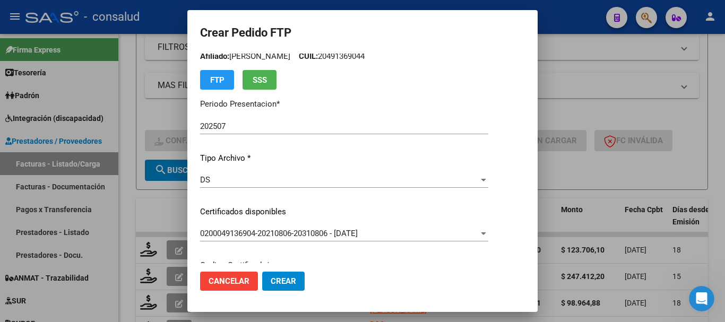
scroll to position [0, 0]
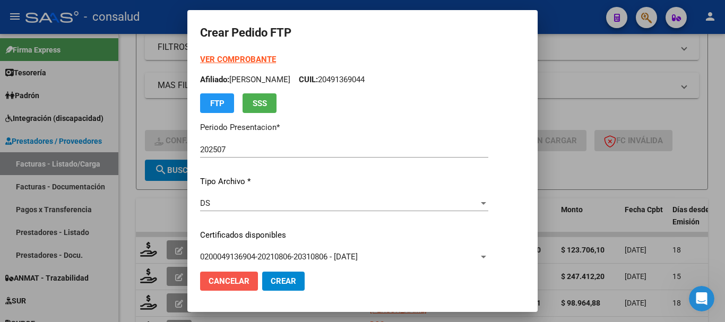
click at [208, 279] on span "Cancelar" at bounding box center [228, 281] width 41 height 10
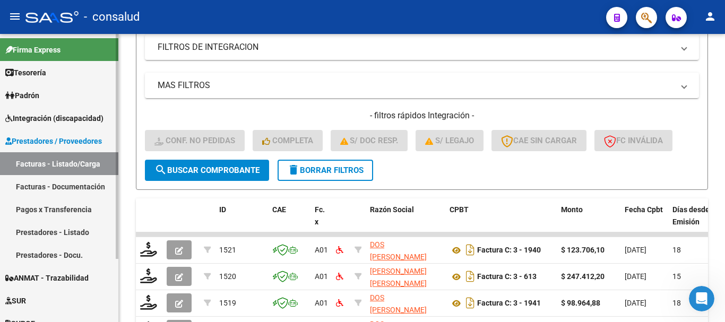
click at [65, 117] on span "Integración (discapacidad)" at bounding box center [54, 118] width 98 height 12
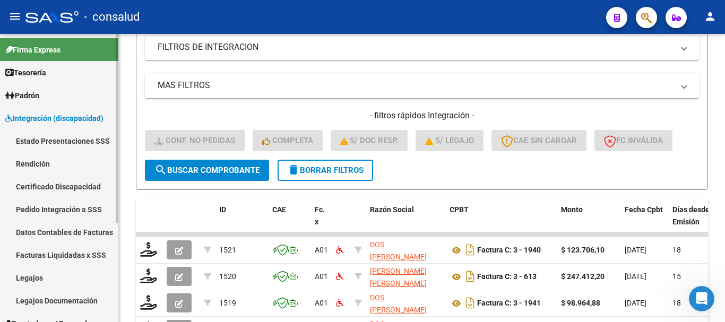
click at [54, 276] on link "Legajos" at bounding box center [59, 277] width 118 height 23
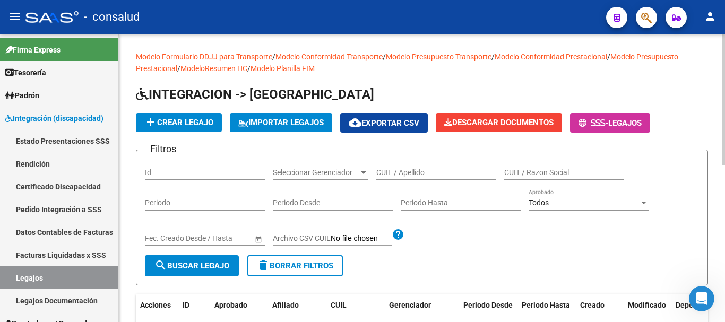
click at [436, 170] on input "CUIL / Apellido" at bounding box center [436, 172] width 120 height 9
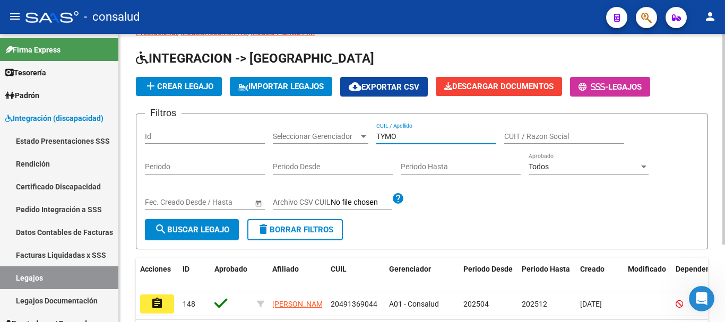
scroll to position [106, 0]
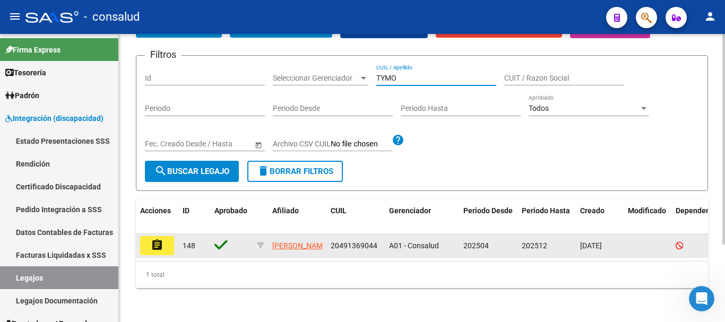
type input "TYMO"
click at [163, 239] on mat-icon "assignment" at bounding box center [157, 245] width 13 height 13
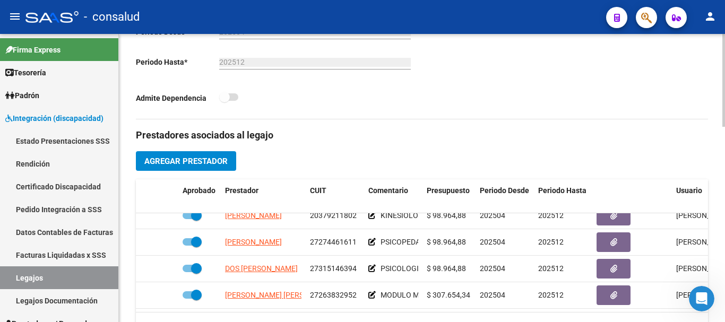
scroll to position [371, 0]
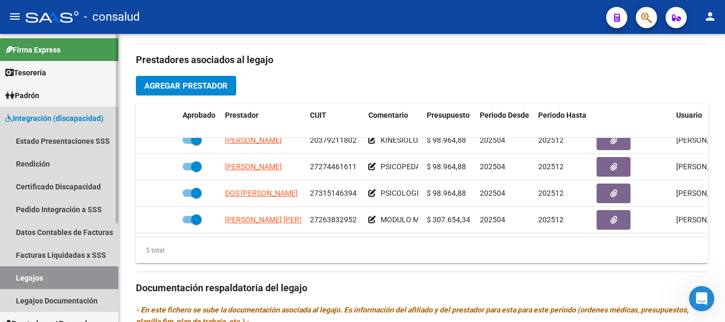
click at [71, 123] on span "Integración (discapacidad)" at bounding box center [54, 118] width 98 height 12
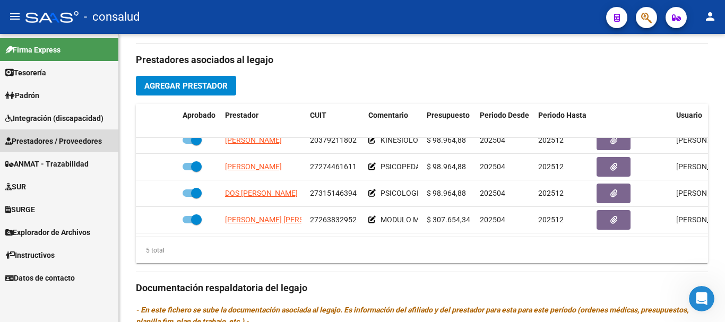
click at [74, 144] on span "Prestadores / Proveedores" at bounding box center [53, 141] width 97 height 12
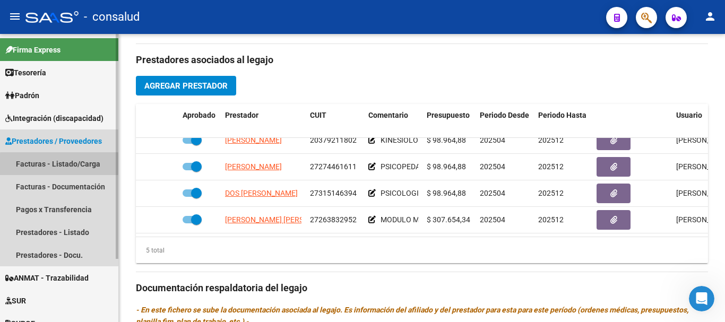
click at [74, 166] on link "Facturas - Listado/Carga" at bounding box center [59, 163] width 118 height 23
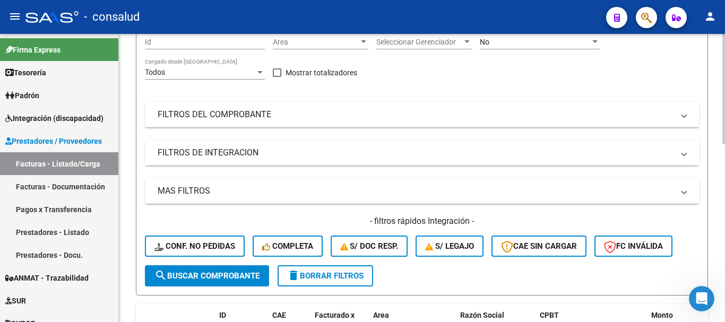
scroll to position [53, 0]
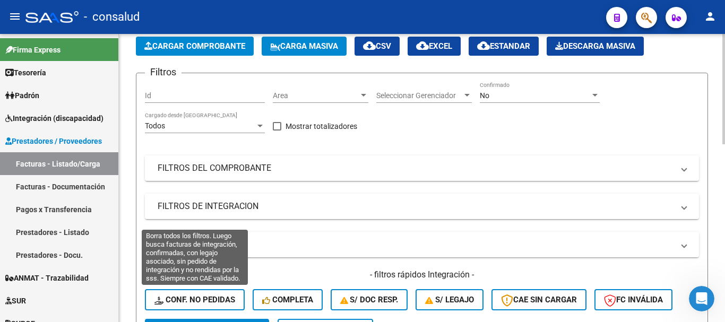
click at [181, 301] on span "Conf. no pedidas" at bounding box center [194, 300] width 81 height 10
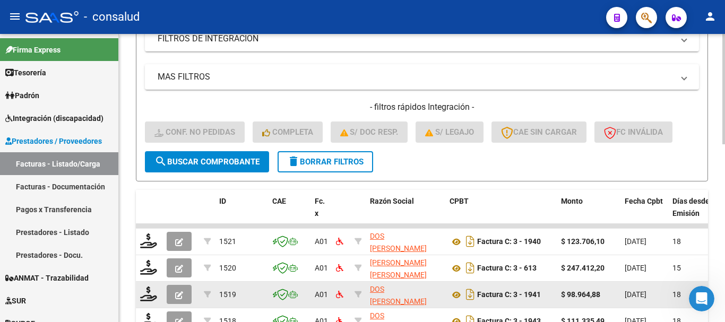
scroll to position [265, 0]
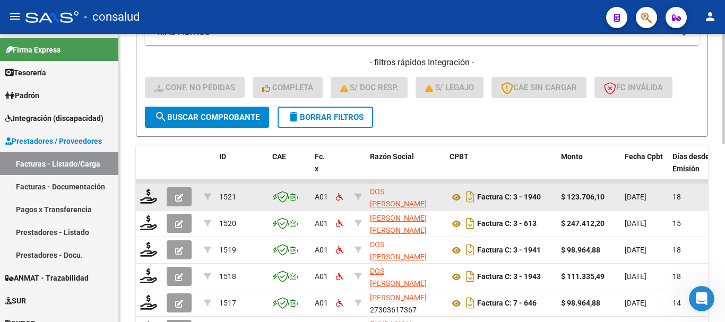
click at [180, 192] on span "button" at bounding box center [179, 197] width 8 height 10
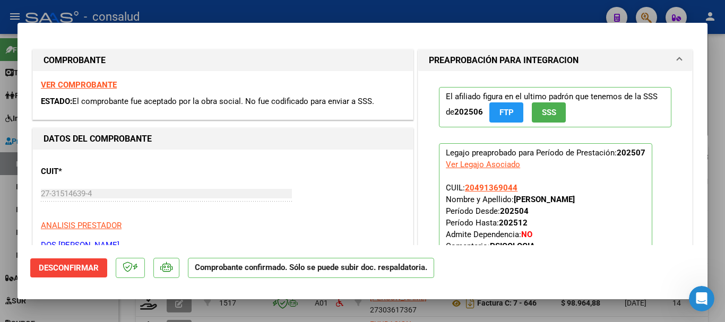
click at [68, 270] on span "Desconfirmar" at bounding box center [69, 268] width 60 height 10
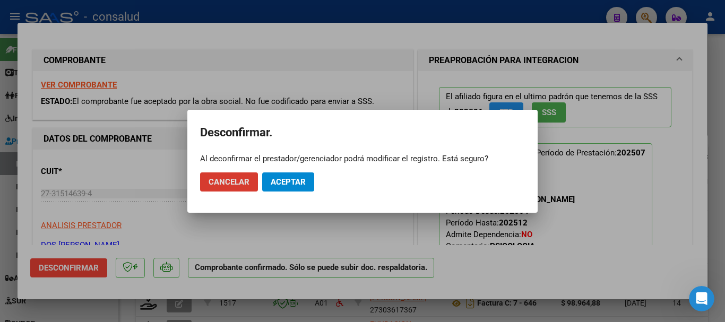
click at [287, 182] on span "Aceptar" at bounding box center [288, 182] width 35 height 10
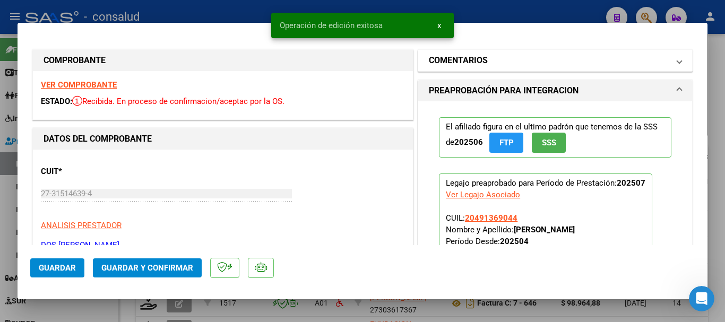
click at [521, 66] on mat-panel-title "COMENTARIOS" at bounding box center [549, 60] width 240 height 13
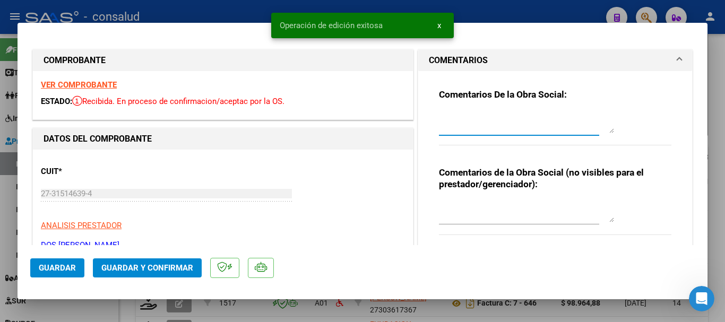
click at [517, 112] on textarea at bounding box center [526, 122] width 175 height 21
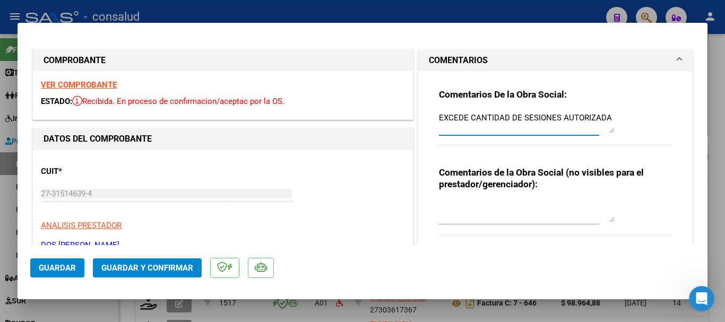
type textarea "EXCEDE CANTIDAD DE SESIONES AUTORIZADA"
click at [50, 266] on span "Guardar" at bounding box center [57, 268] width 37 height 10
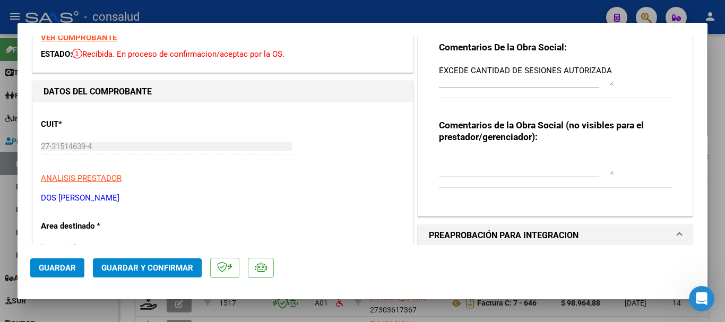
scroll to position [106, 0]
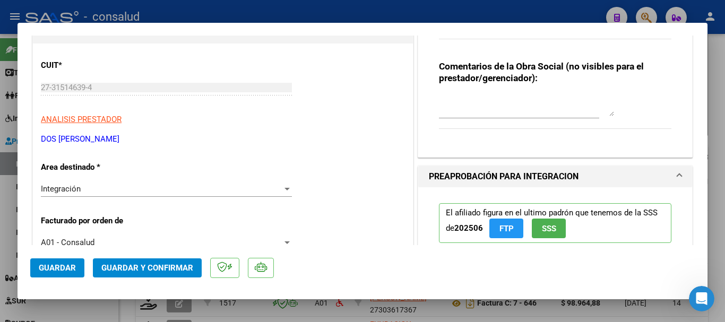
click at [44, 269] on span "Guardar" at bounding box center [57, 268] width 37 height 10
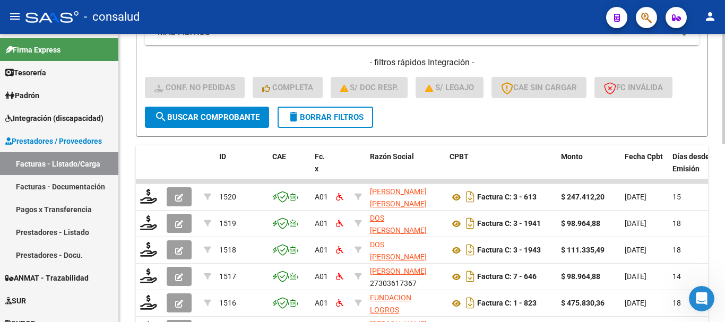
click at [338, 114] on span "delete Borrar Filtros" at bounding box center [325, 117] width 76 height 10
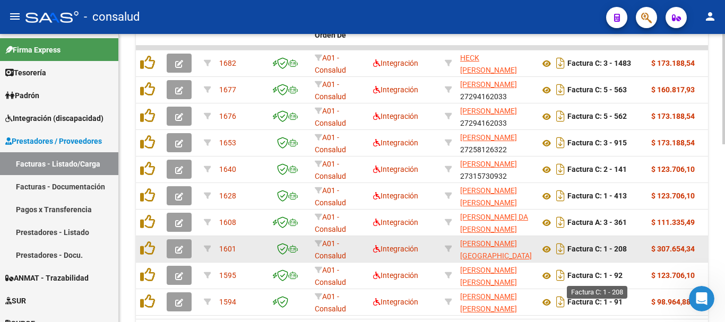
scroll to position [424, 0]
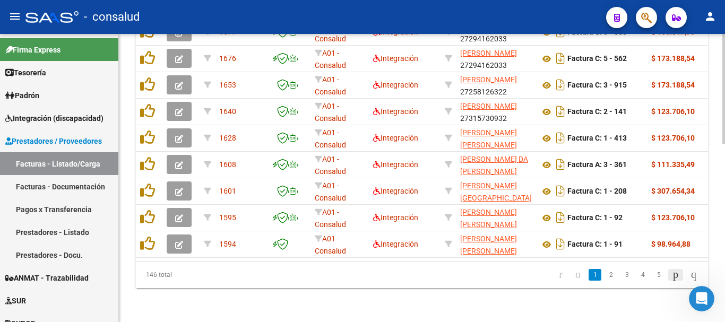
click at [671, 273] on icon "go to next page" at bounding box center [675, 274] width 8 height 13
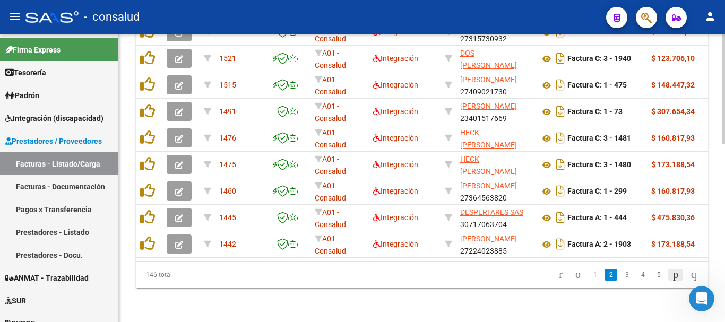
scroll to position [465, 0]
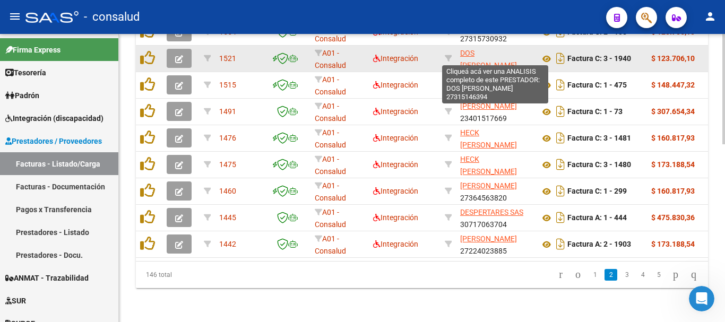
click at [484, 49] on span "DOS [PERSON_NAME]" at bounding box center [488, 59] width 57 height 21
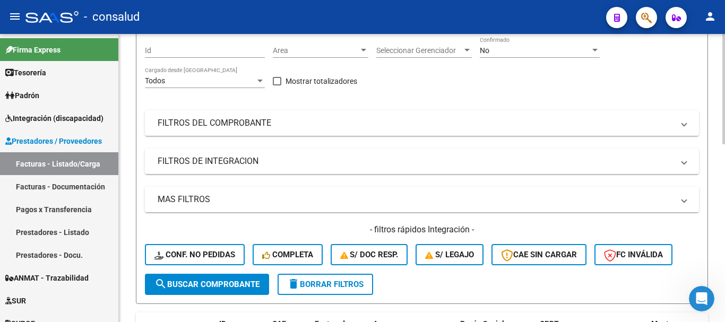
scroll to position [94, 0]
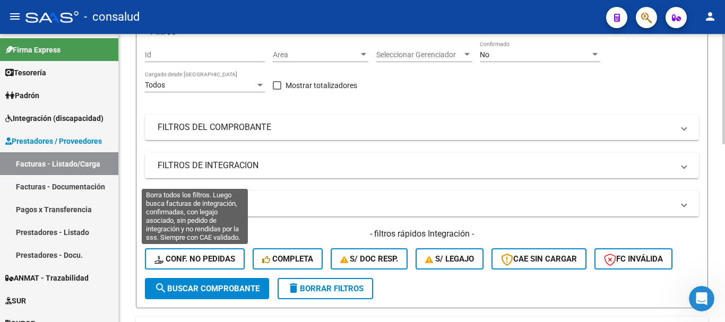
click at [186, 260] on span "Conf. no pedidas" at bounding box center [194, 259] width 81 height 10
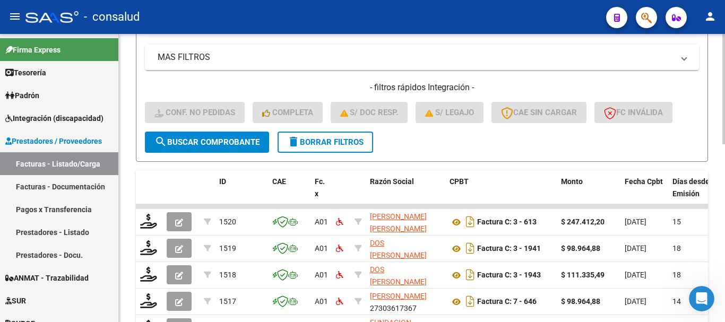
scroll to position [253, 0]
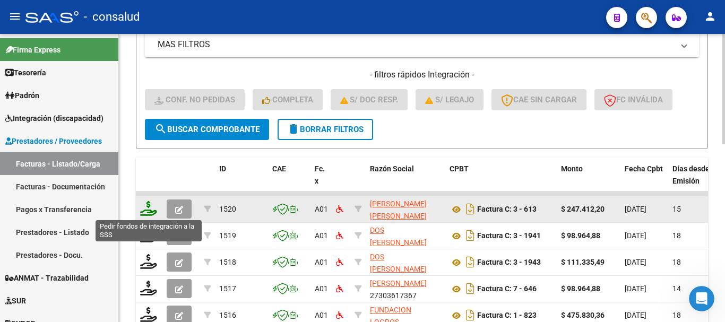
click at [143, 208] on icon at bounding box center [148, 208] width 17 height 15
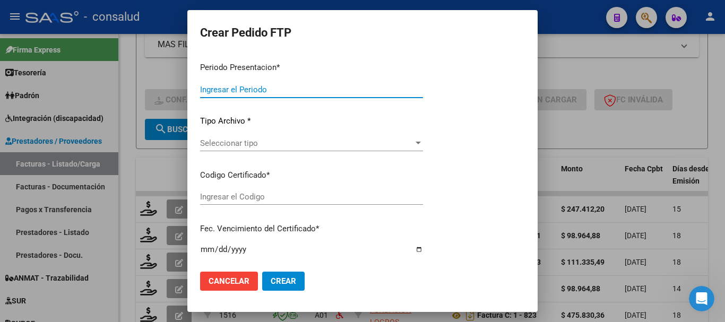
type input "202507"
type input "$ 247.412,20"
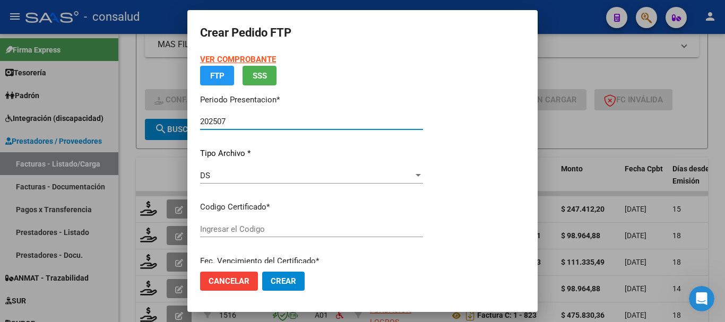
type input "0100056167029-20211228-20261228-MIS"
type input "[DATE]"
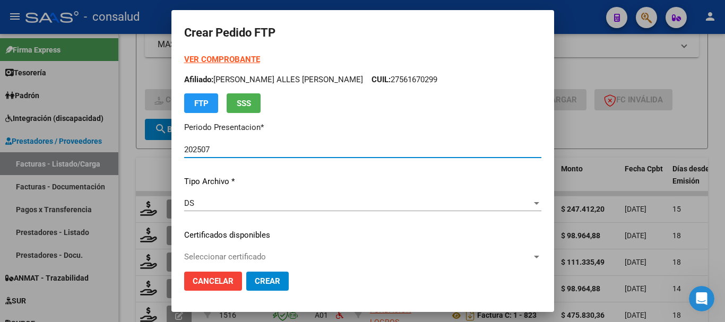
scroll to position [106, 0]
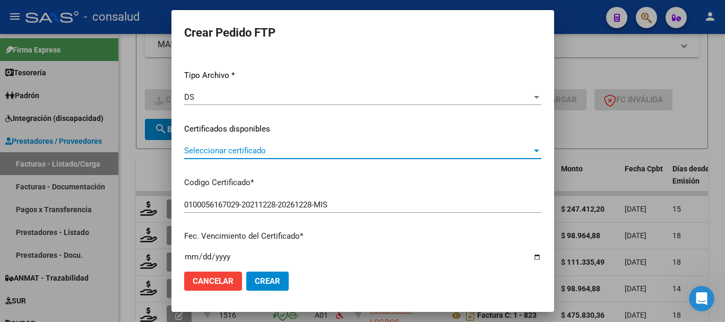
click at [276, 146] on span "Seleccionar certificado" at bounding box center [357, 151] width 347 height 10
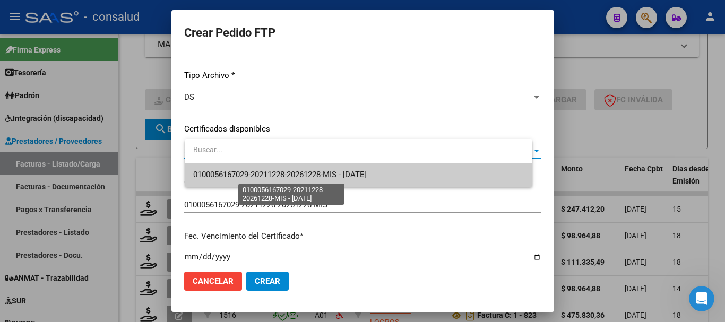
drag, startPoint x: 284, startPoint y: 176, endPoint x: 305, endPoint y: 176, distance: 21.2
click at [285, 176] on span "0100056167029-20211228-20261228-MIS - [DATE]" at bounding box center [279, 175] width 173 height 10
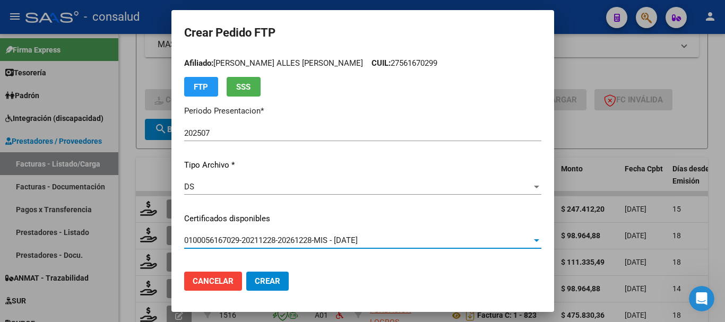
scroll to position [0, 0]
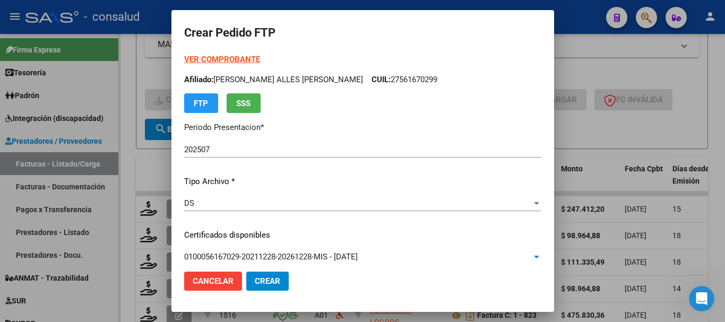
click at [241, 54] on div "VER COMPROBANTE ARCA Padrón Afiliado: [PERSON_NAME] ALLES [PERSON_NAME] CUIL: 2…" at bounding box center [362, 83] width 357 height 59
click at [241, 55] on strong "VER COMPROBANTE" at bounding box center [222, 60] width 76 height 10
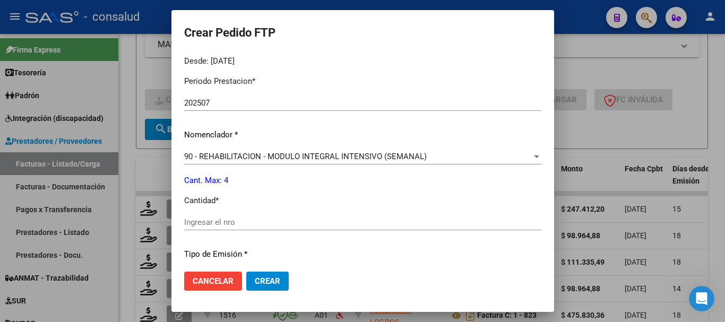
scroll to position [371, 0]
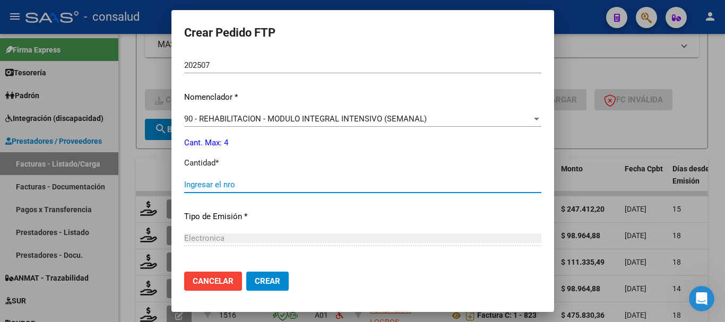
drag, startPoint x: 254, startPoint y: 186, endPoint x: 255, endPoint y: 179, distance: 7.5
click at [254, 186] on input "Ingresar el nro" at bounding box center [362, 185] width 357 height 10
type input "4"
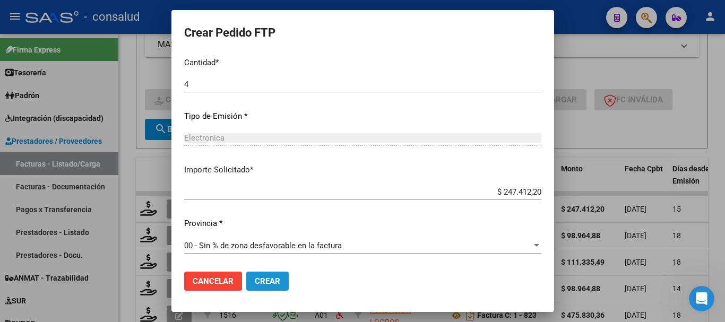
click at [289, 279] on button "Crear" at bounding box center [267, 281] width 42 height 19
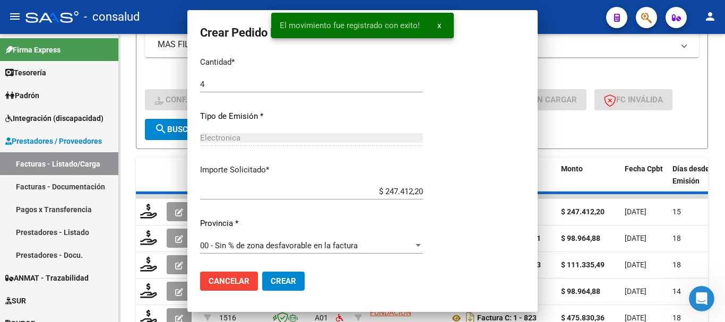
scroll to position [0, 0]
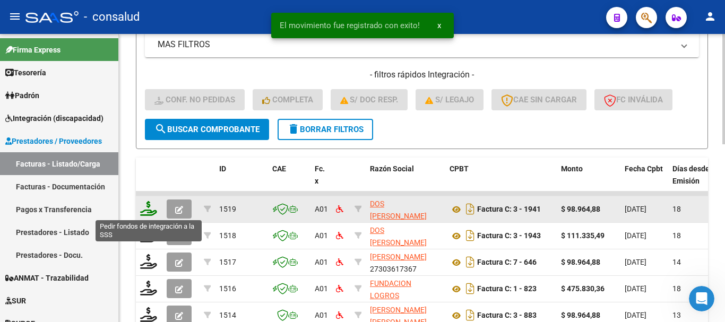
click at [152, 209] on icon at bounding box center [148, 208] width 17 height 15
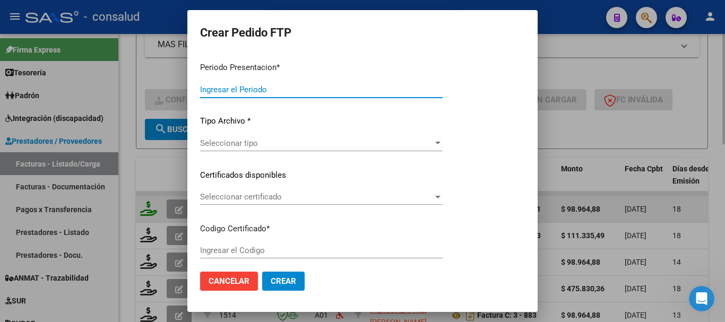
type input "202507"
type input "$ 98.964,88"
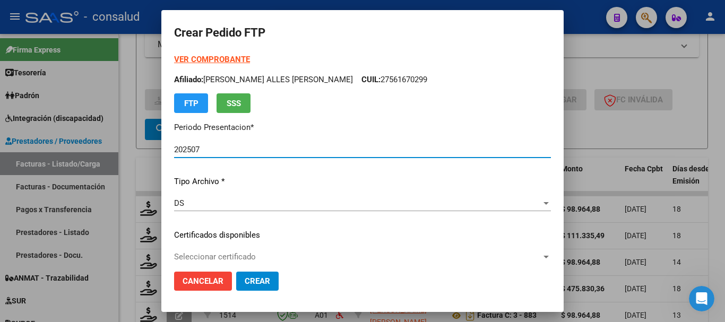
type input "0100057486755-20200820-20250820"
type input "[DATE]"
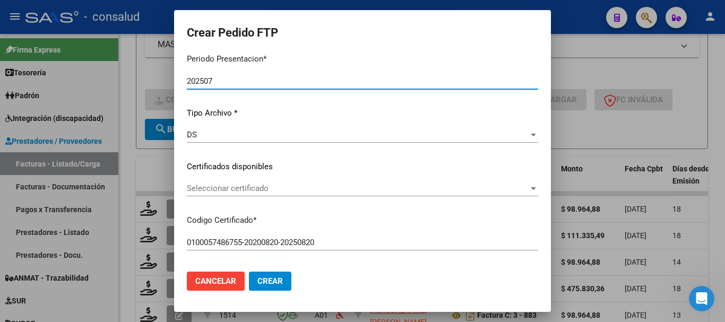
scroll to position [106, 0]
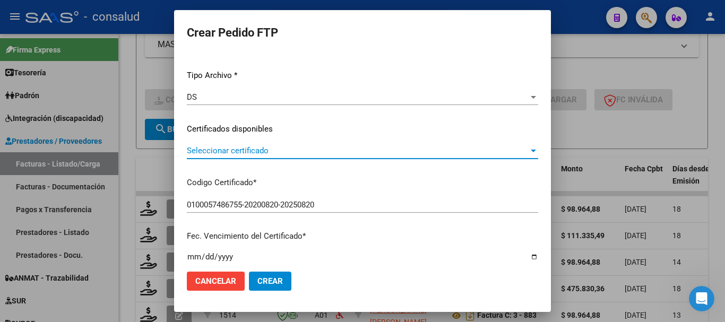
click at [300, 149] on span "Seleccionar certificado" at bounding box center [358, 151] width 342 height 10
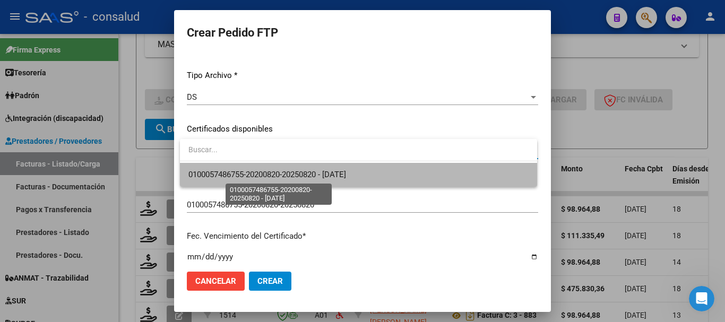
click at [316, 173] on span "0100057486755-20200820-20250820 - [DATE]" at bounding box center [267, 175] width 158 height 10
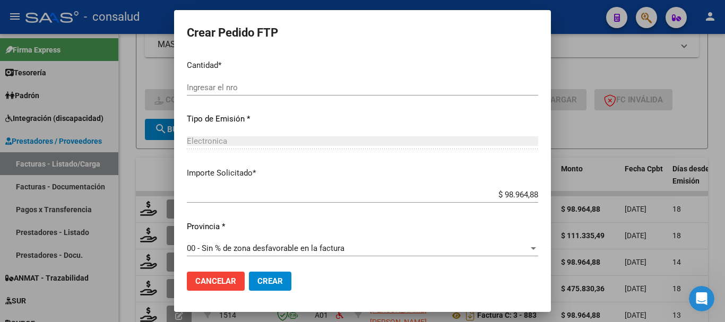
scroll to position [501, 0]
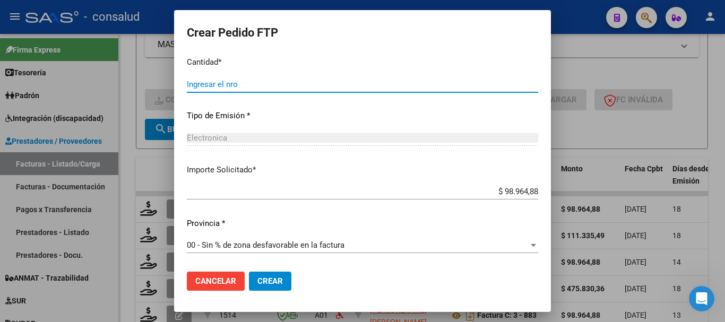
click at [258, 83] on input "Ingresar el nro" at bounding box center [362, 85] width 351 height 10
type input "4"
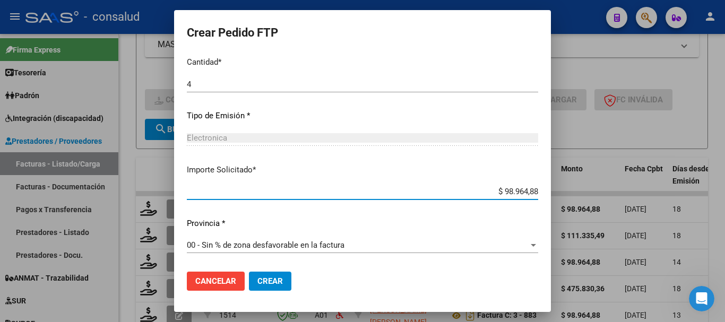
click at [272, 282] on span "Crear" at bounding box center [269, 281] width 25 height 10
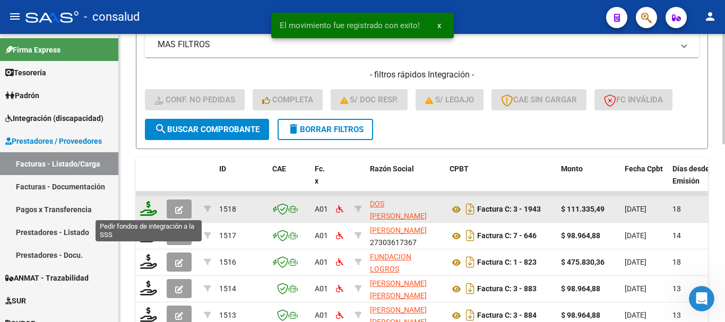
click at [147, 206] on icon at bounding box center [148, 208] width 17 height 15
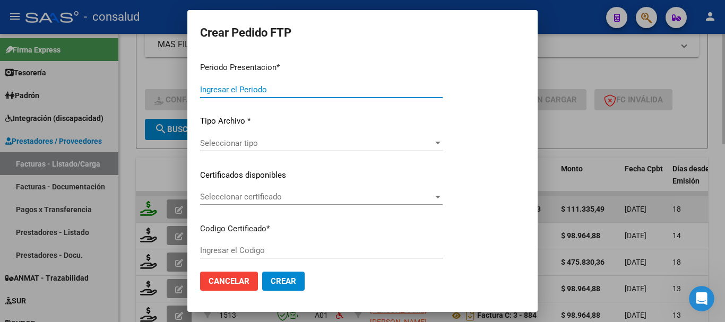
type input "202507"
type input "$ 111.335,49"
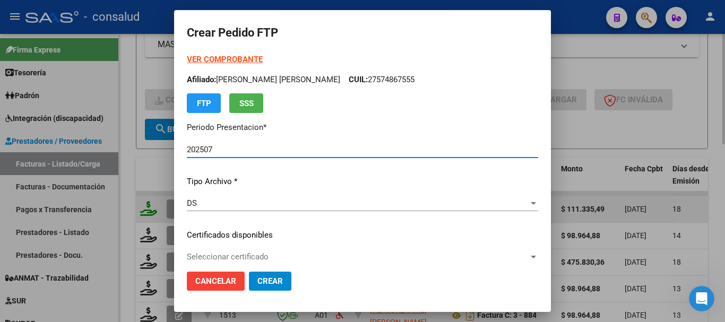
type input "0100051214761-20231221-20281221"
type input "[DATE]"
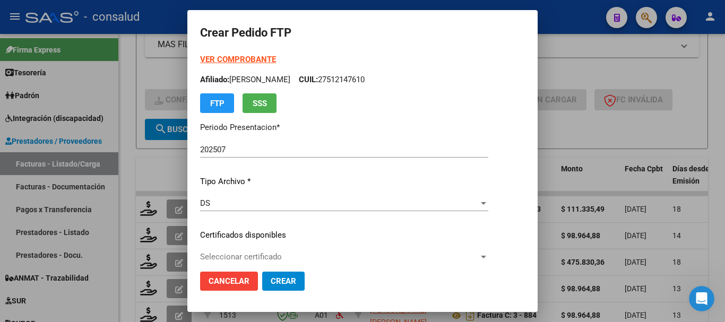
click at [247, 57] on strong "VER COMPROBANTE" at bounding box center [238, 60] width 76 height 10
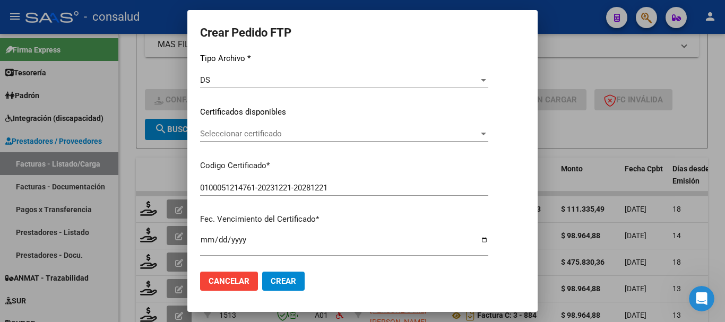
scroll to position [159, 0]
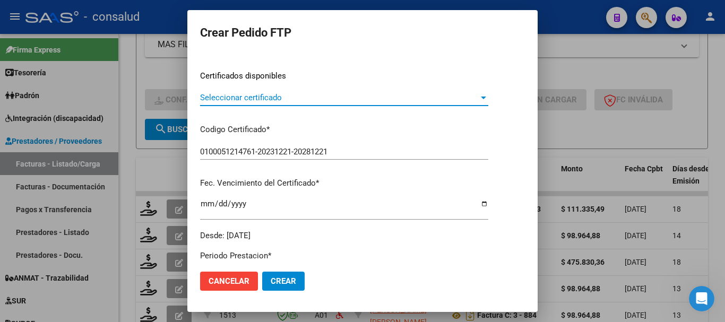
click at [271, 95] on span "Seleccionar certificado" at bounding box center [339, 98] width 279 height 10
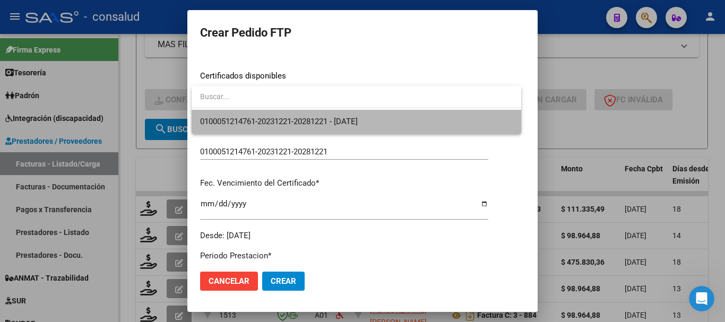
click at [272, 112] on span "0100051214761-20231221-20281221 - [DATE]" at bounding box center [356, 122] width 312 height 24
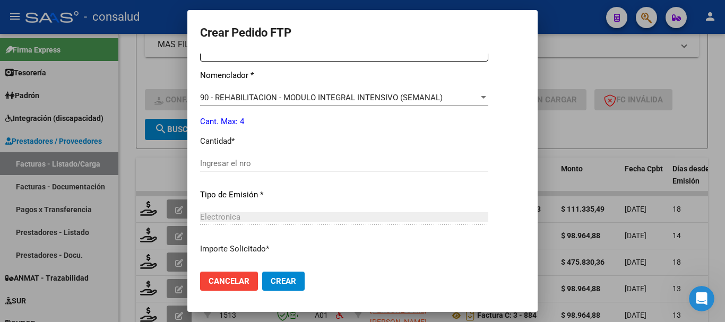
scroll to position [424, 0]
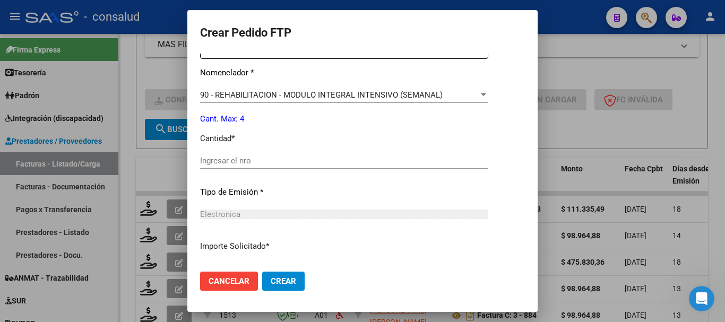
click at [307, 163] on input "Ingresar el nro" at bounding box center [344, 161] width 288 height 10
type input "4"
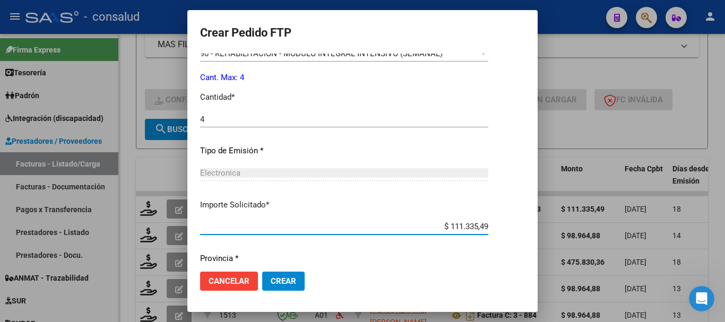
scroll to position [501, 0]
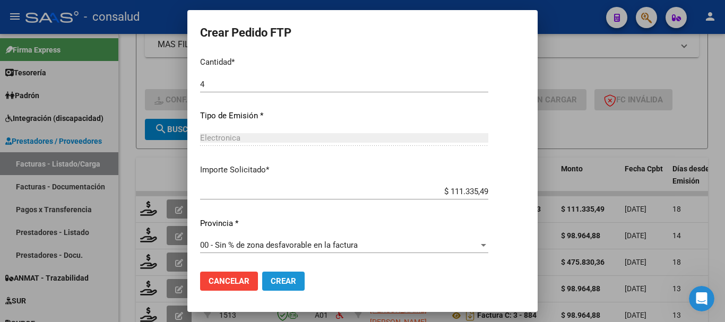
click at [287, 279] on span "Crear" at bounding box center [283, 281] width 25 height 10
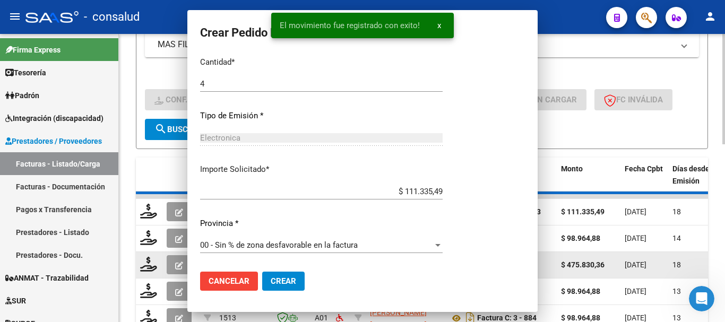
scroll to position [441, 0]
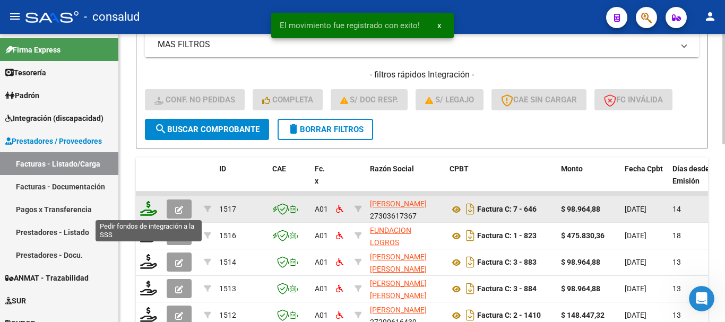
click at [148, 211] on icon at bounding box center [148, 208] width 17 height 15
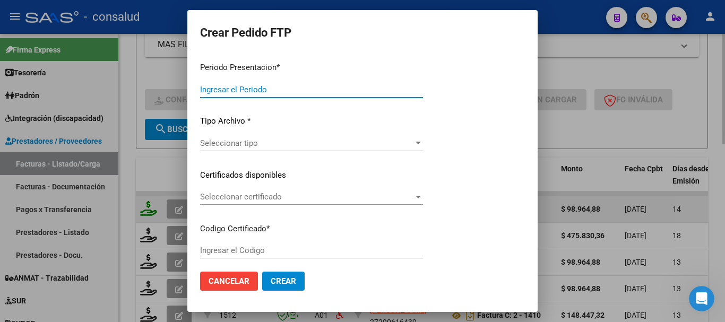
type input "202507"
type input "$ 98.964,88"
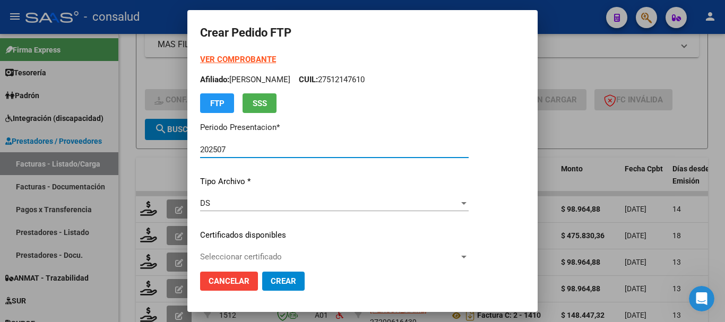
type input "0200054483009-20220704-20270704-MIS-487"
type input "[DATE]"
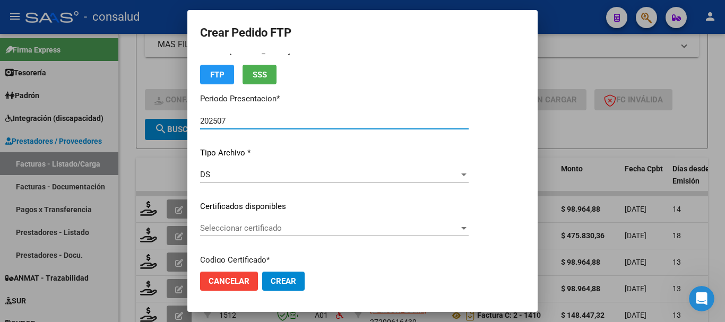
scroll to position [53, 0]
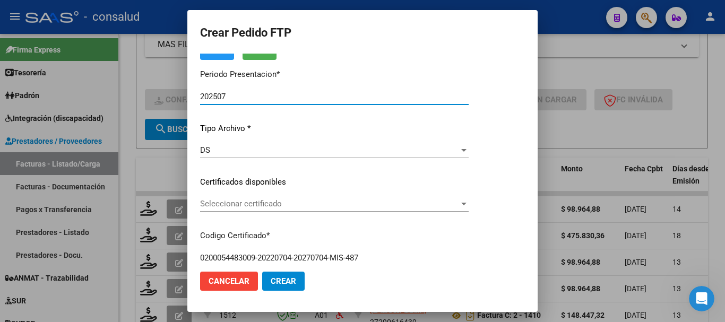
click at [316, 210] on div "Seleccionar certificado Seleccionar certificado" at bounding box center [334, 204] width 268 height 16
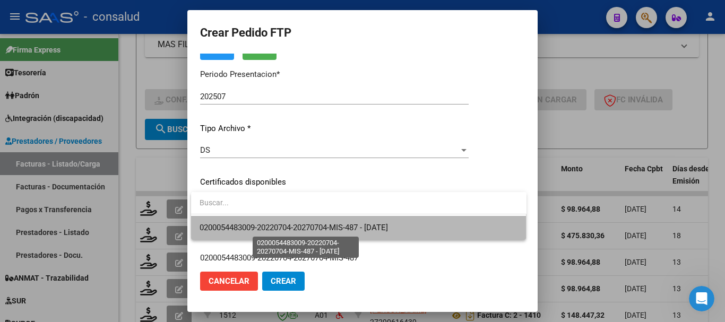
click at [318, 225] on span "0200054483009-20220704-20270704-MIS-487 - [DATE]" at bounding box center [293, 228] width 188 height 10
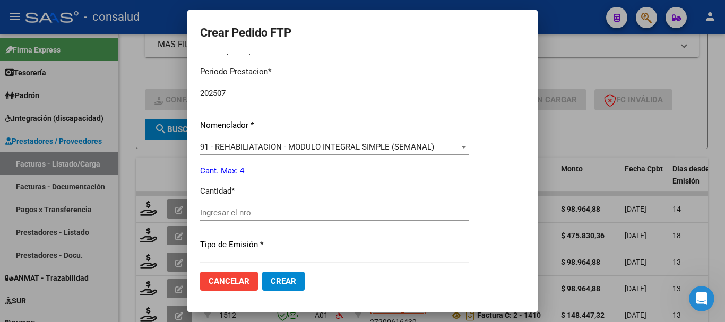
scroll to position [371, 0]
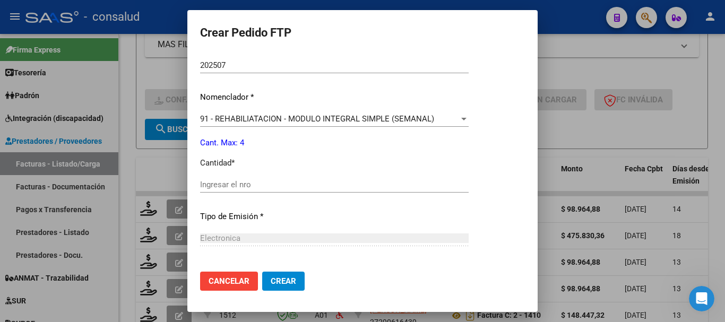
click at [248, 180] on input "Ingresar el nro" at bounding box center [334, 185] width 268 height 10
type input "4"
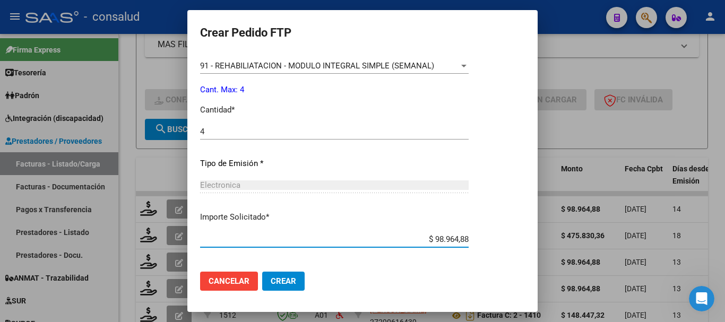
scroll to position [472, 0]
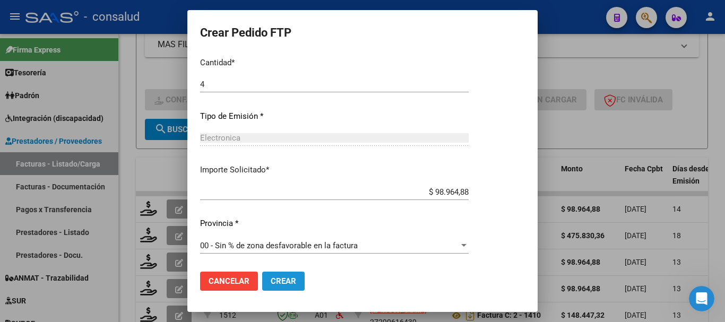
click at [294, 279] on span "Crear" at bounding box center [283, 281] width 25 height 10
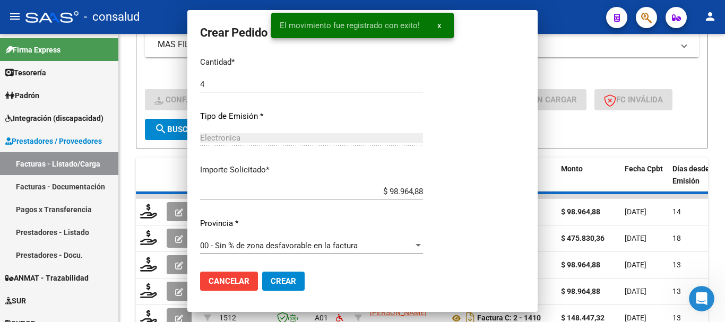
scroll to position [0, 0]
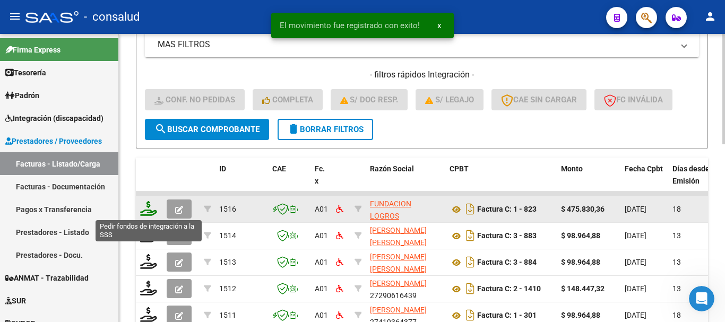
click at [144, 212] on icon at bounding box center [148, 208] width 17 height 15
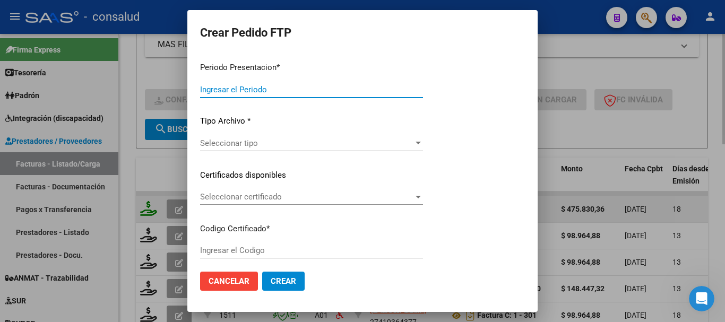
type input "202507"
type input "$ 475.830,36"
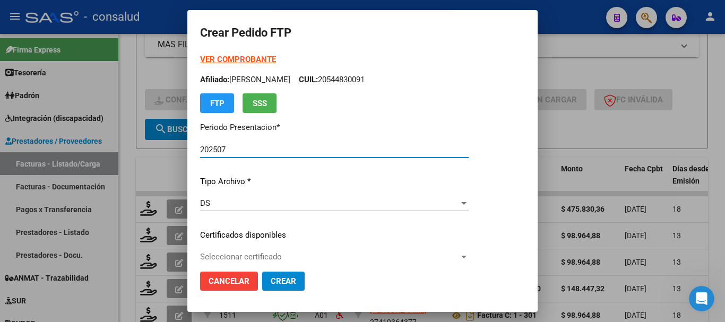
type input "0200056372553-20240104-20320104"
type input "[DATE]"
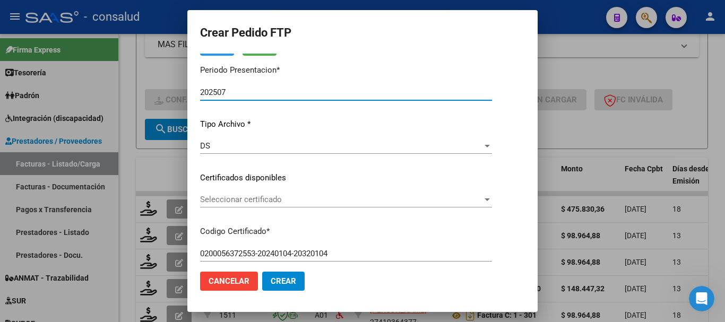
scroll to position [106, 0]
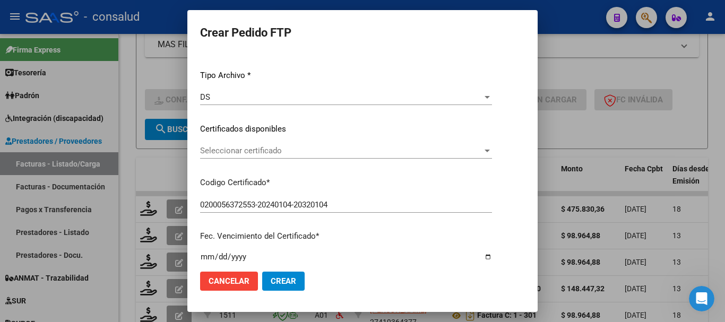
click at [327, 147] on span "Seleccionar certificado" at bounding box center [341, 151] width 282 height 10
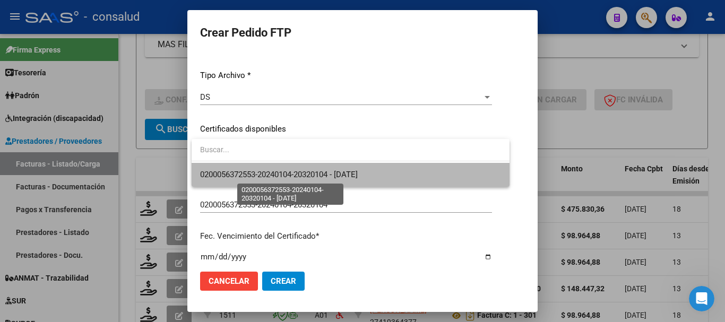
click at [338, 176] on span "0200056372553-20240104-20320104 - [DATE]" at bounding box center [279, 175] width 158 height 10
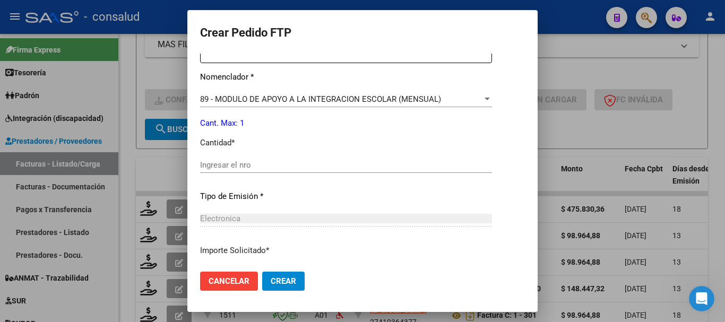
scroll to position [424, 0]
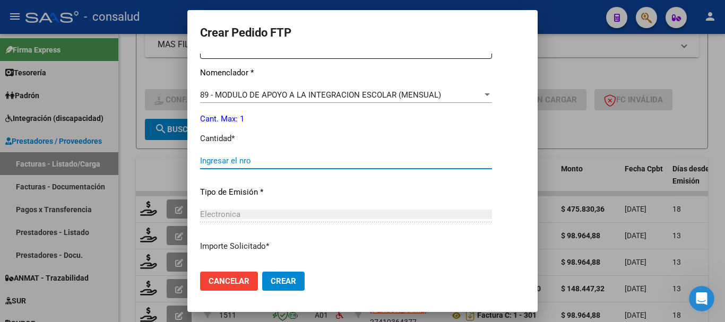
click at [221, 157] on input "Ingresar el nro" at bounding box center [346, 161] width 292 height 10
type input "1"
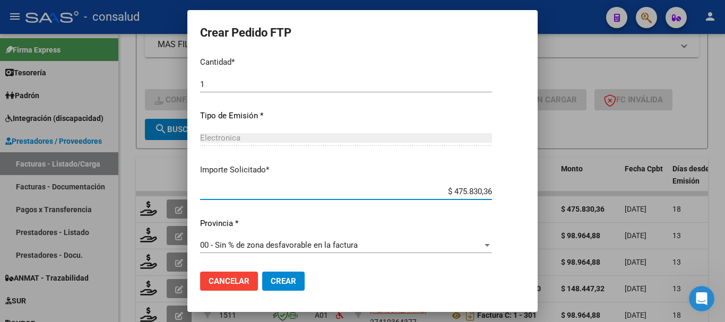
click at [288, 277] on span "Crear" at bounding box center [283, 281] width 25 height 10
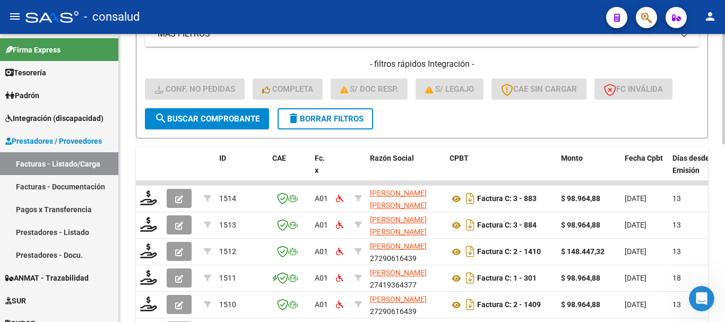
scroll to position [253, 0]
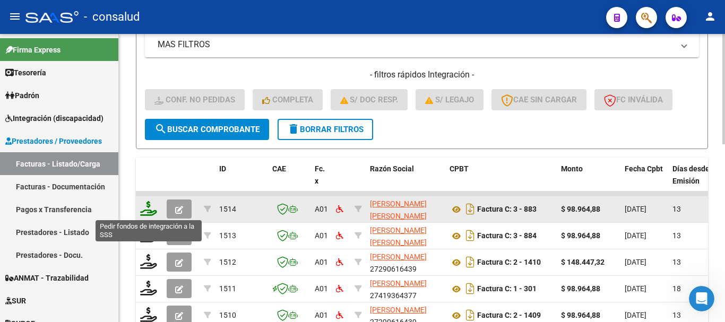
click at [140, 207] on icon at bounding box center [148, 208] width 17 height 15
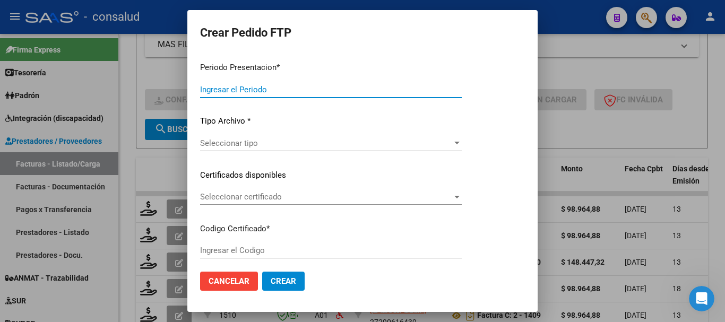
type input "202507"
type input "$ 98.964,88"
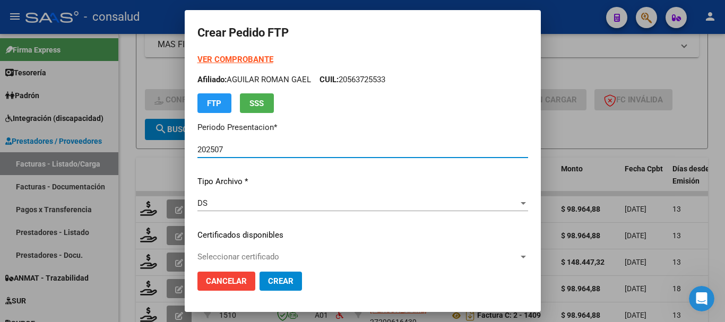
type input "020005423566820210716-20260716"
type input "[DATE]"
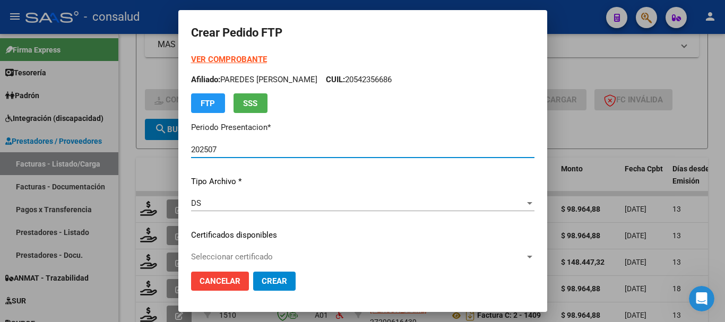
scroll to position [53, 0]
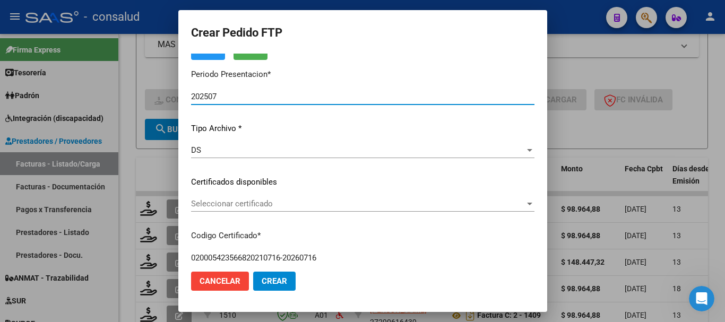
click at [281, 208] on span "Seleccionar certificado" at bounding box center [358, 204] width 334 height 10
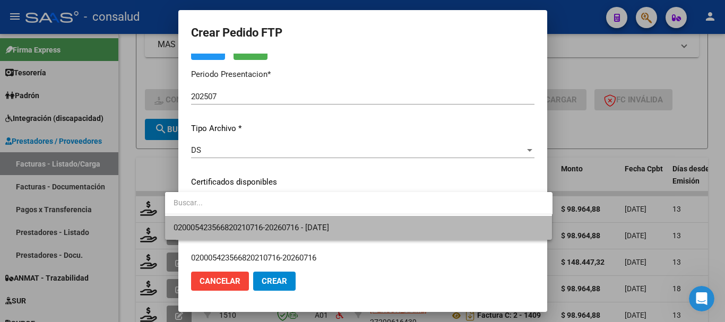
click at [290, 222] on span "020005423566820210716-20260716 - [DATE]" at bounding box center [358, 228] width 370 height 24
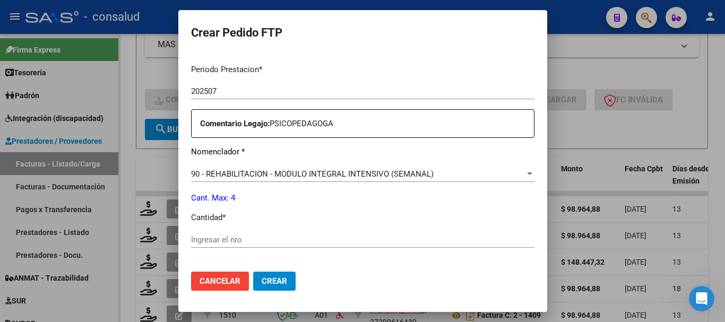
scroll to position [424, 0]
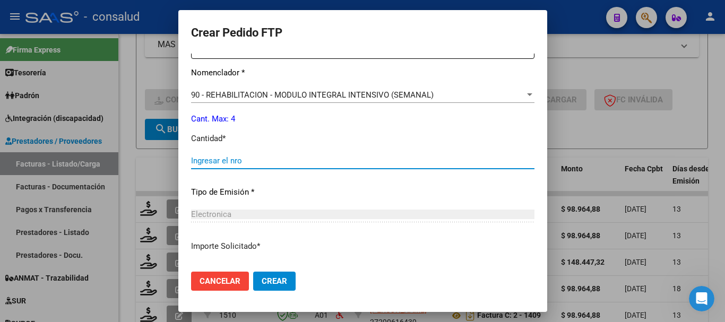
click at [198, 163] on input "Ingresar el nro" at bounding box center [362, 161] width 343 height 10
type input "4"
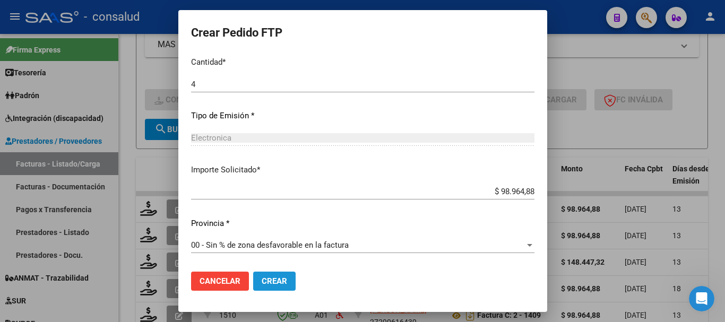
click at [262, 281] on span "Crear" at bounding box center [274, 281] width 25 height 10
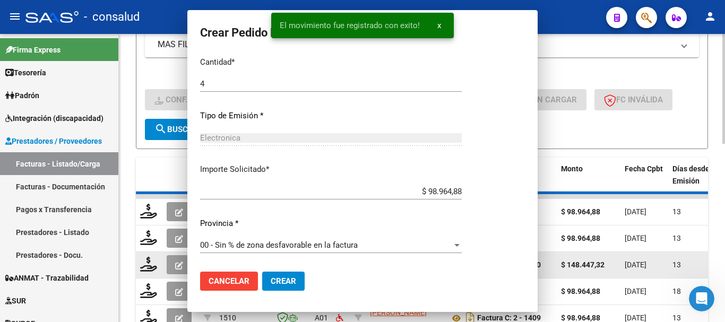
scroll to position [0, 0]
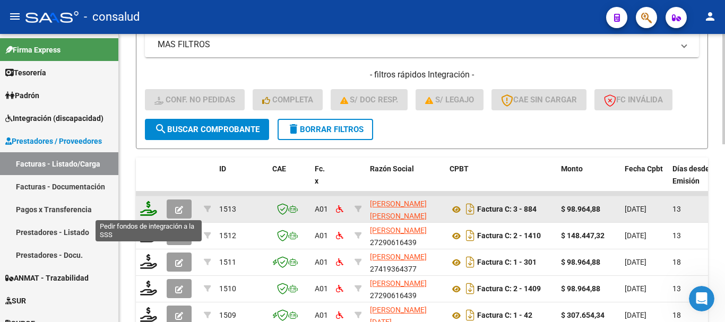
click at [146, 210] on icon at bounding box center [148, 208] width 17 height 15
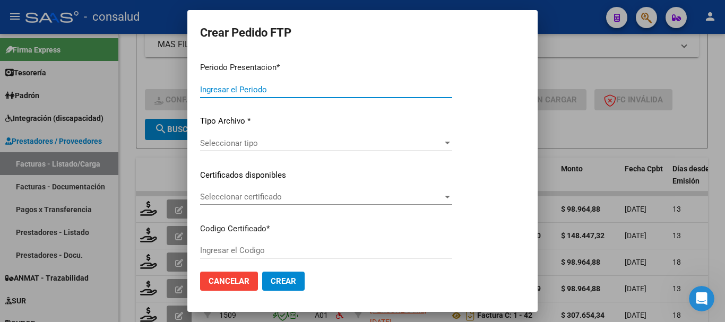
type input "202507"
type input "$ 98.964,88"
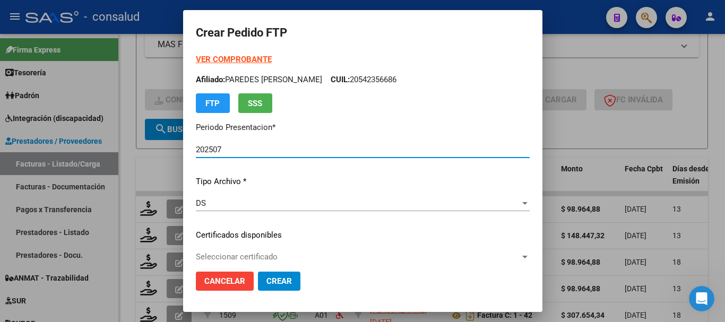
type input "0200056237036-20231011-20331011"
type input "[DATE]"
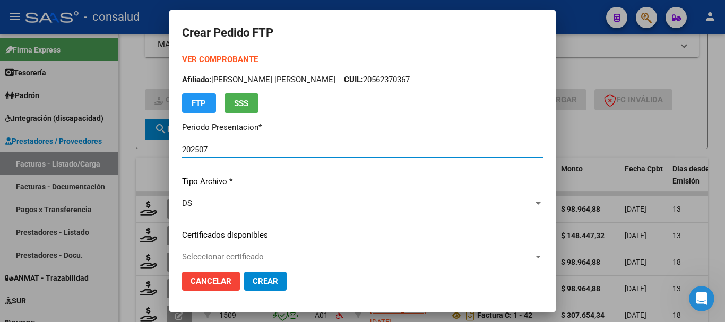
scroll to position [106, 0]
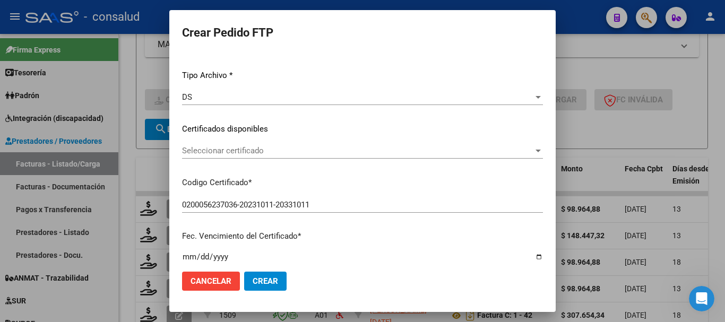
click at [279, 154] on span "Seleccionar certificado" at bounding box center [357, 151] width 351 height 10
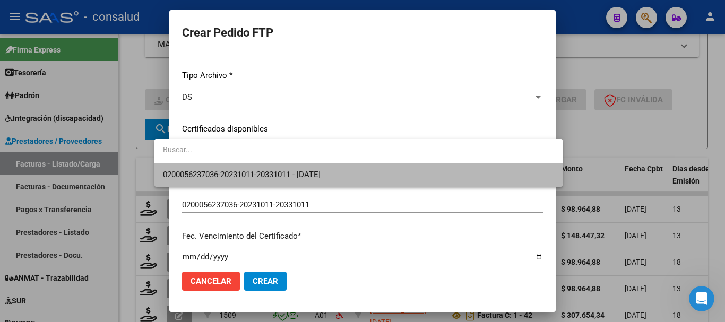
click at [297, 167] on span "0200056237036-20231011-20331011 - [DATE]" at bounding box center [358, 175] width 391 height 24
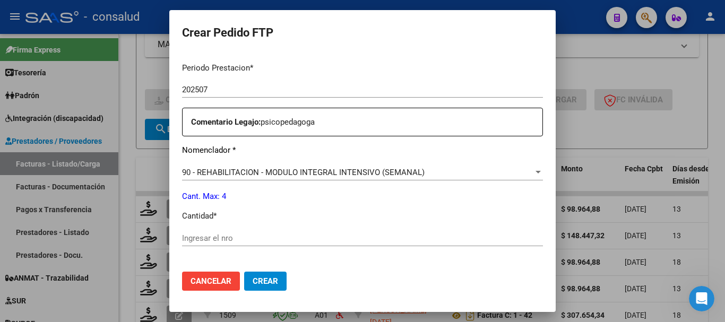
scroll to position [371, 0]
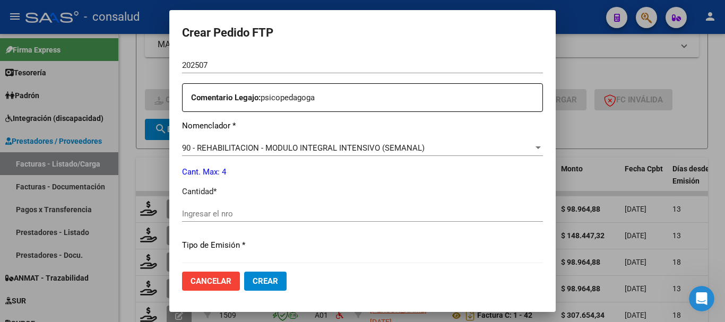
click at [259, 219] on div "Ingresar el nro" at bounding box center [362, 214] width 361 height 16
type input "4"
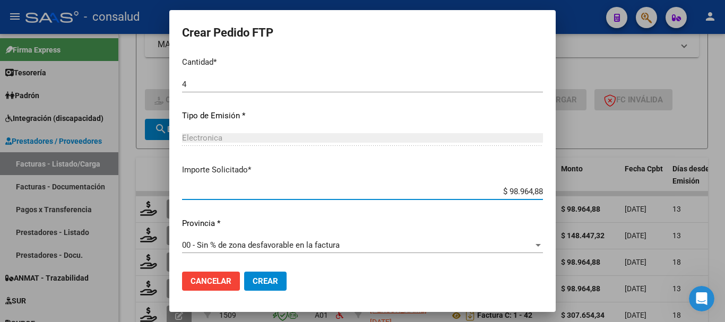
click at [253, 281] on span "Crear" at bounding box center [265, 281] width 25 height 10
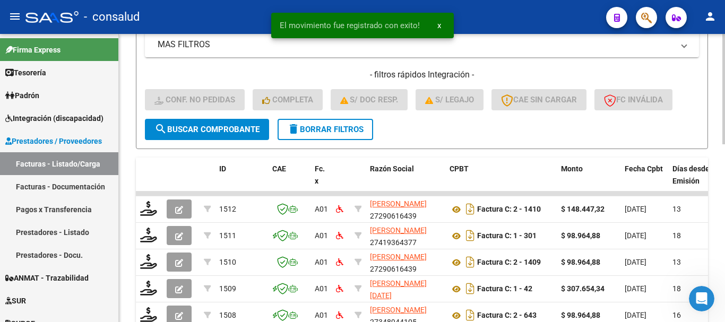
click at [347, 130] on span "delete Borrar Filtros" at bounding box center [325, 130] width 76 height 10
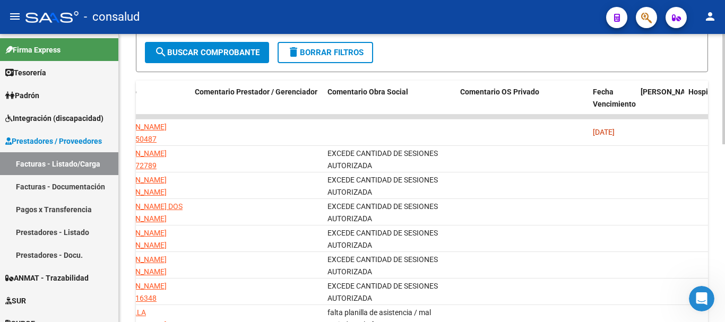
scroll to position [306, 0]
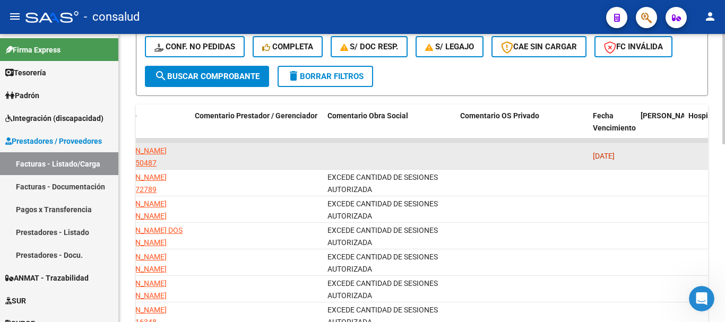
click at [491, 153] on datatable-body-cell at bounding box center [522, 156] width 133 height 26
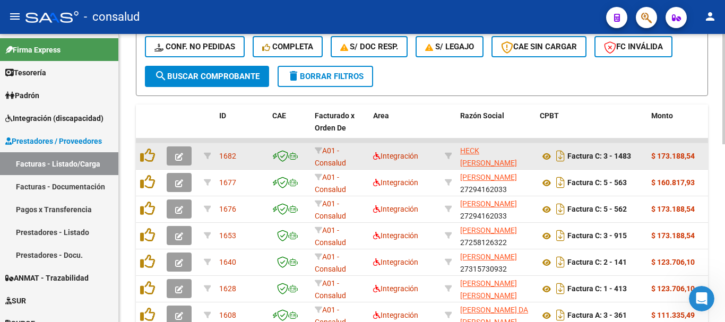
click at [178, 154] on icon "button" at bounding box center [179, 157] width 8 height 8
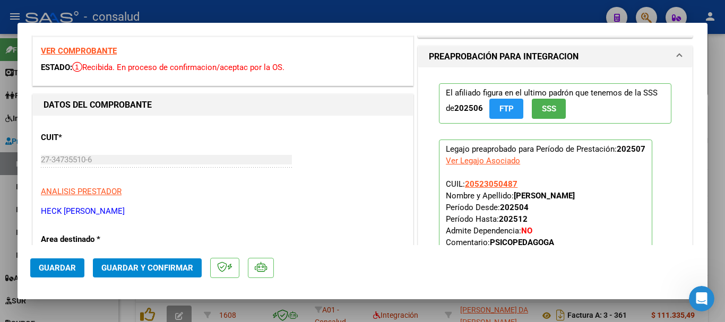
scroll to position [0, 0]
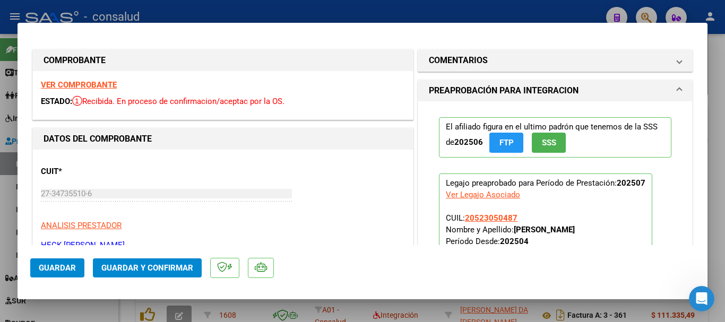
click at [107, 87] on strong "VER COMPROBANTE" at bounding box center [79, 85] width 76 height 10
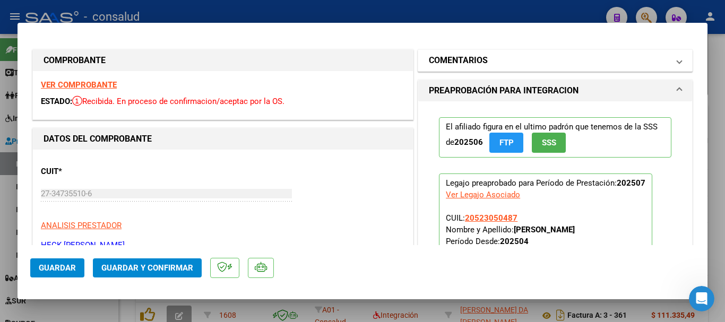
click at [442, 68] on mat-expansion-panel-header "COMENTARIOS" at bounding box center [555, 60] width 274 height 21
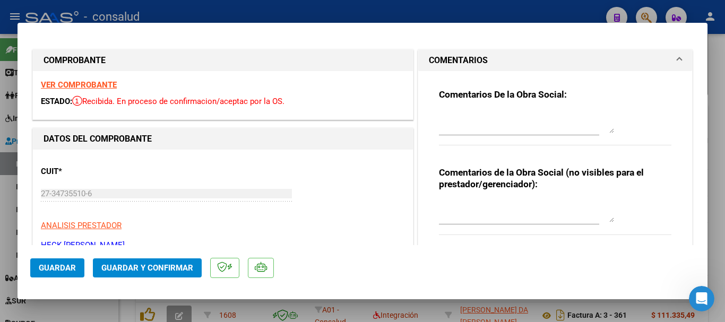
click at [445, 110] on div at bounding box center [526, 122] width 175 height 25
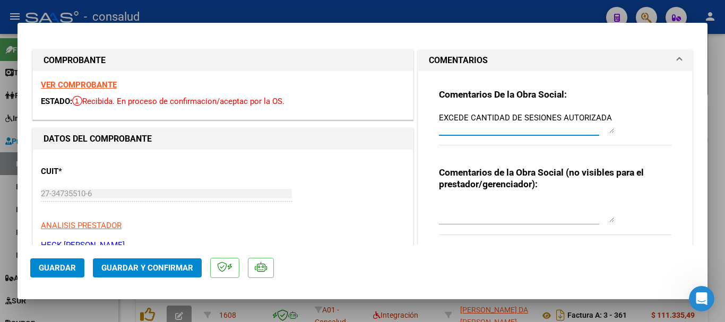
type textarea "EXCEDE CANTIDAD DE SESIONES AUTORIZADA"
click at [48, 264] on span "Guardar" at bounding box center [57, 268] width 37 height 10
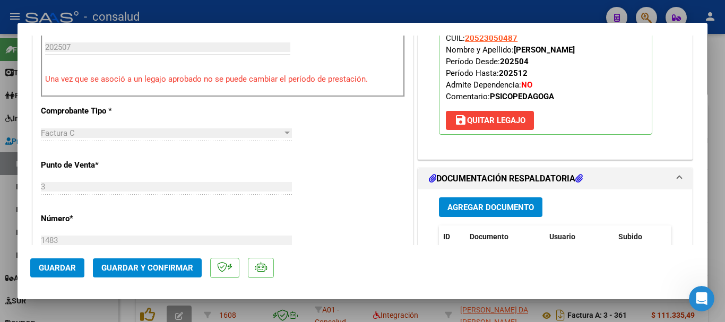
scroll to position [318, 0]
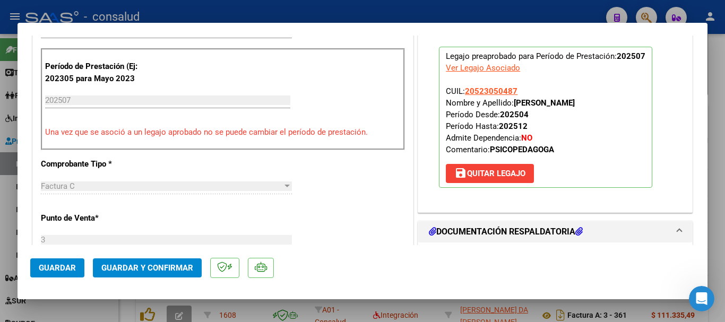
type input "$ 0,00"
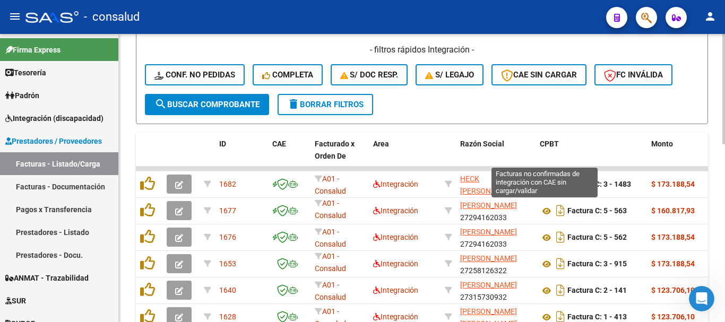
scroll to position [200, 0]
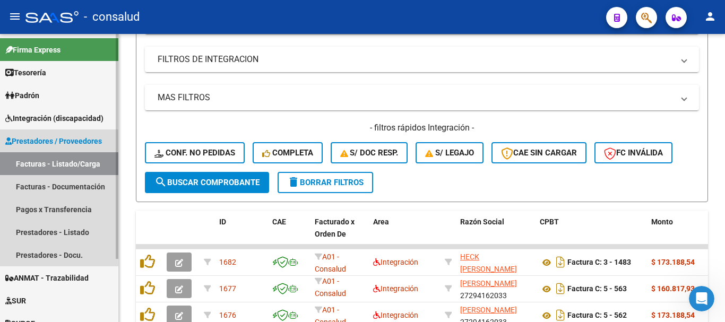
click at [37, 163] on link "Facturas - Listado/Carga" at bounding box center [59, 163] width 118 height 23
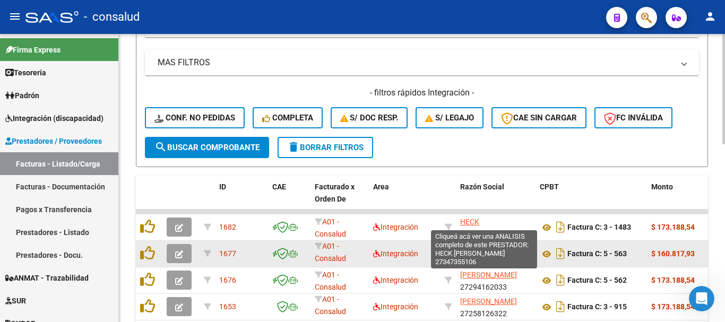
scroll to position [253, 0]
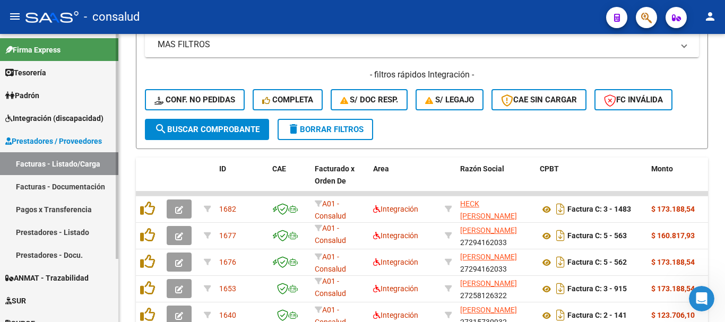
click at [77, 117] on span "Integración (discapacidad)" at bounding box center [54, 118] width 98 height 12
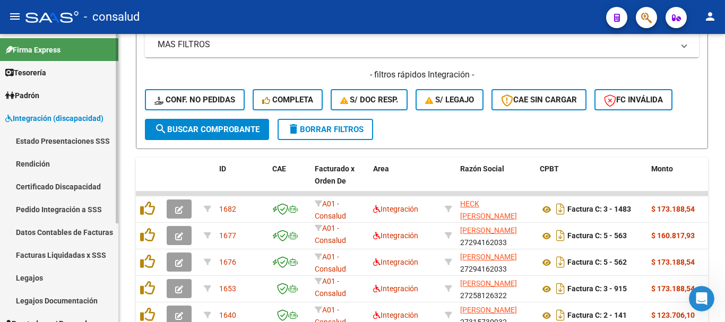
click at [36, 278] on link "Legajos" at bounding box center [59, 277] width 118 height 23
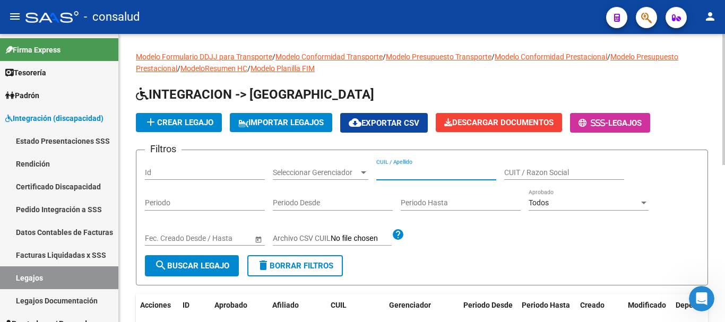
click at [406, 172] on input "CUIL / Apellido" at bounding box center [436, 172] width 120 height 9
type input "[PERSON_NAME]"
click at [181, 258] on button "search Buscar Legajo" at bounding box center [192, 265] width 94 height 21
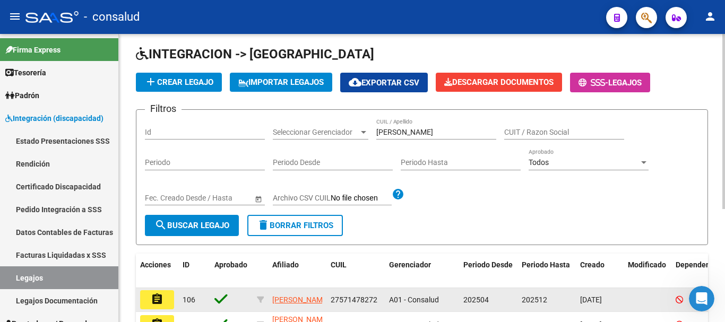
scroll to position [159, 0]
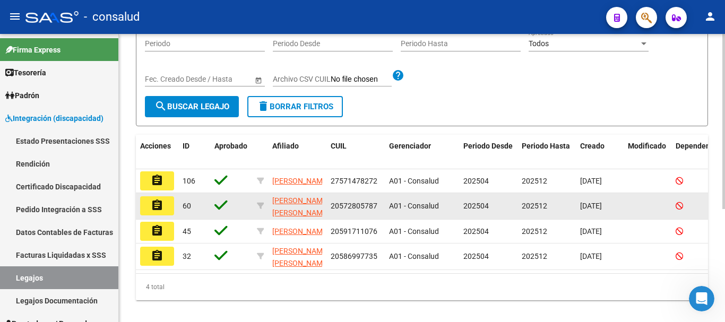
click at [162, 212] on mat-icon "assignment" at bounding box center [157, 205] width 13 height 13
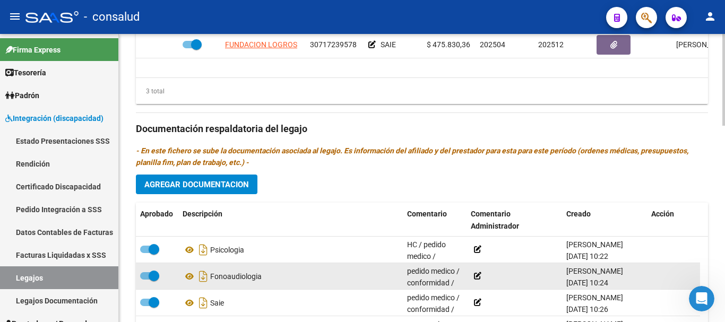
scroll to position [477, 0]
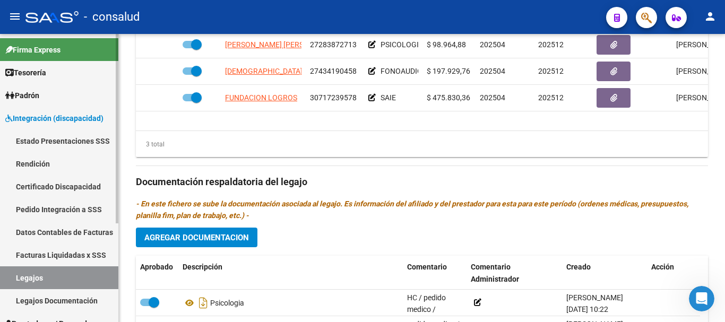
click at [59, 115] on span "Integración (discapacidad)" at bounding box center [54, 118] width 98 height 12
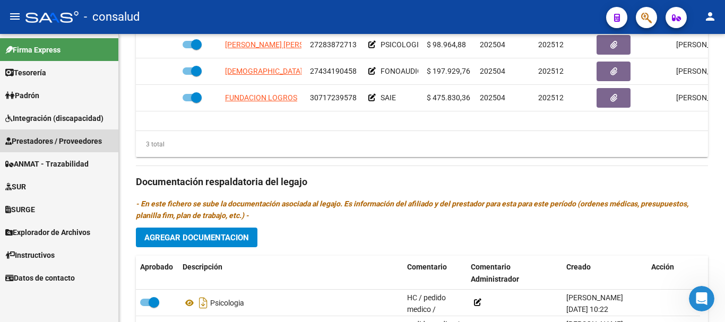
click at [59, 143] on span "Prestadores / Proveedores" at bounding box center [53, 141] width 97 height 12
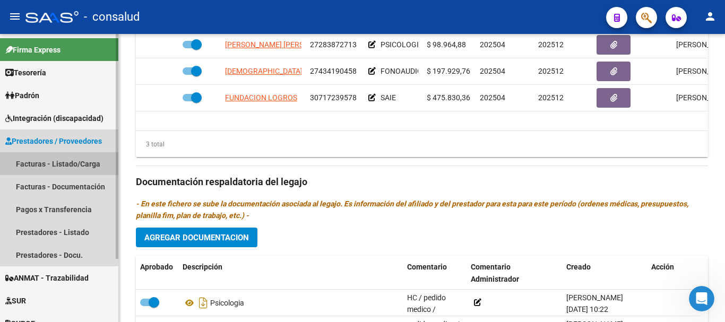
click at [62, 161] on link "Facturas - Listado/Carga" at bounding box center [59, 163] width 118 height 23
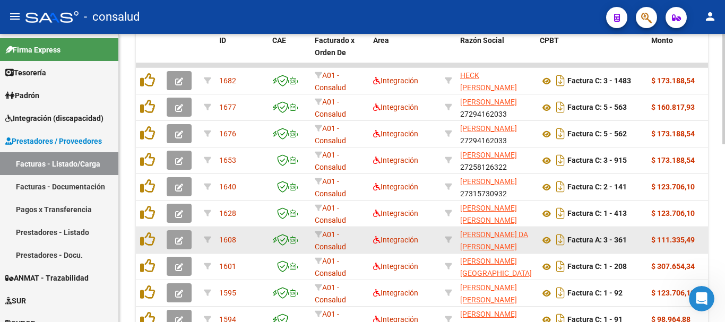
scroll to position [412, 0]
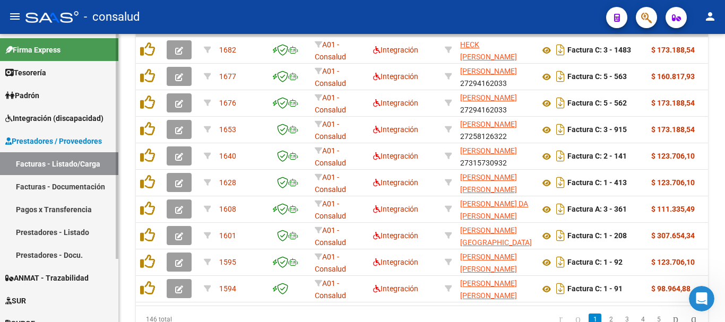
click at [68, 147] on link "Prestadores / Proveedores" at bounding box center [59, 140] width 118 height 23
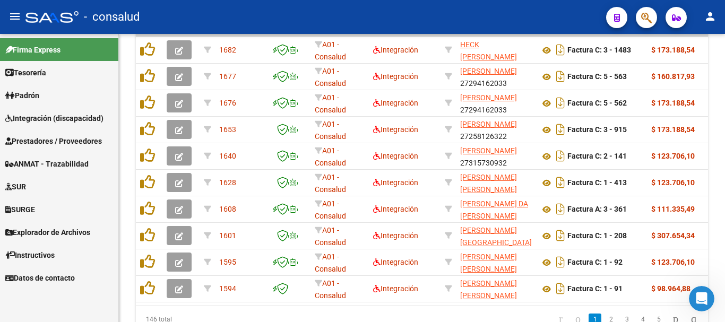
click at [71, 142] on span "Prestadores / Proveedores" at bounding box center [53, 141] width 97 height 12
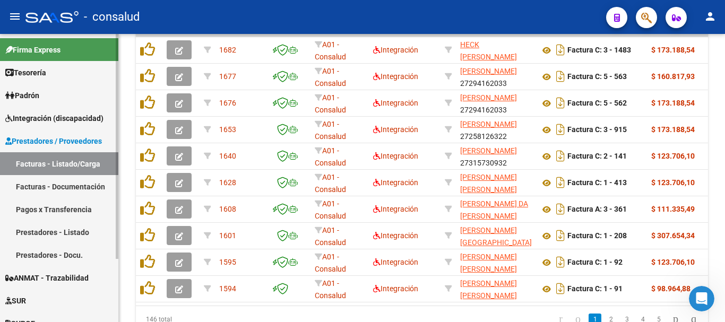
click at [71, 164] on link "Facturas - Listado/Carga" at bounding box center [59, 163] width 118 height 23
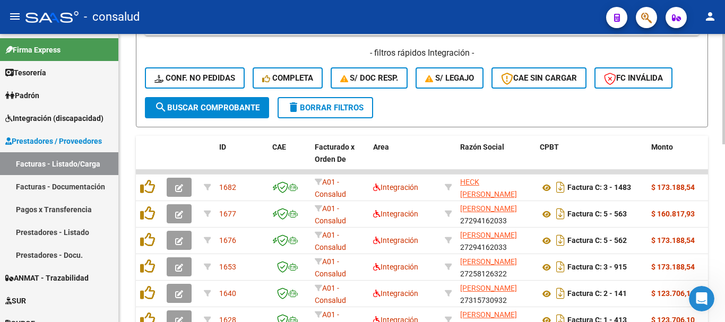
scroll to position [200, 0]
